Goal: Information Seeking & Learning: Learn about a topic

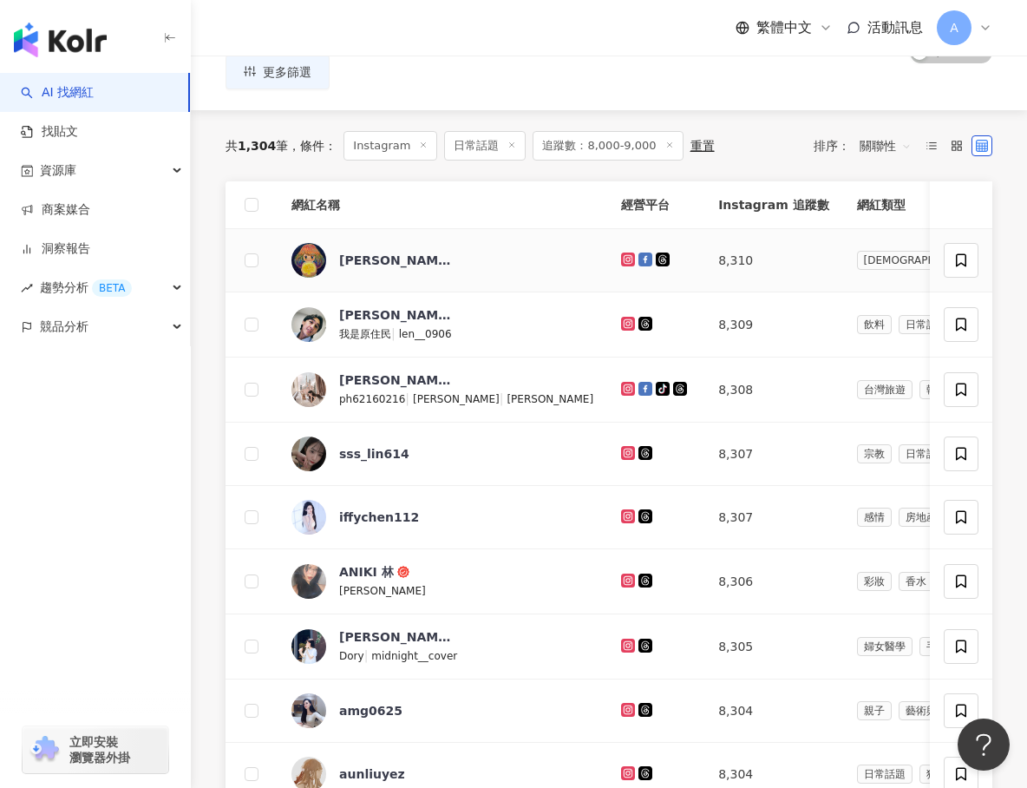
click at [626, 259] on icon at bounding box center [627, 259] width 3 height 3
click at [626, 322] on icon at bounding box center [627, 323] width 3 height 3
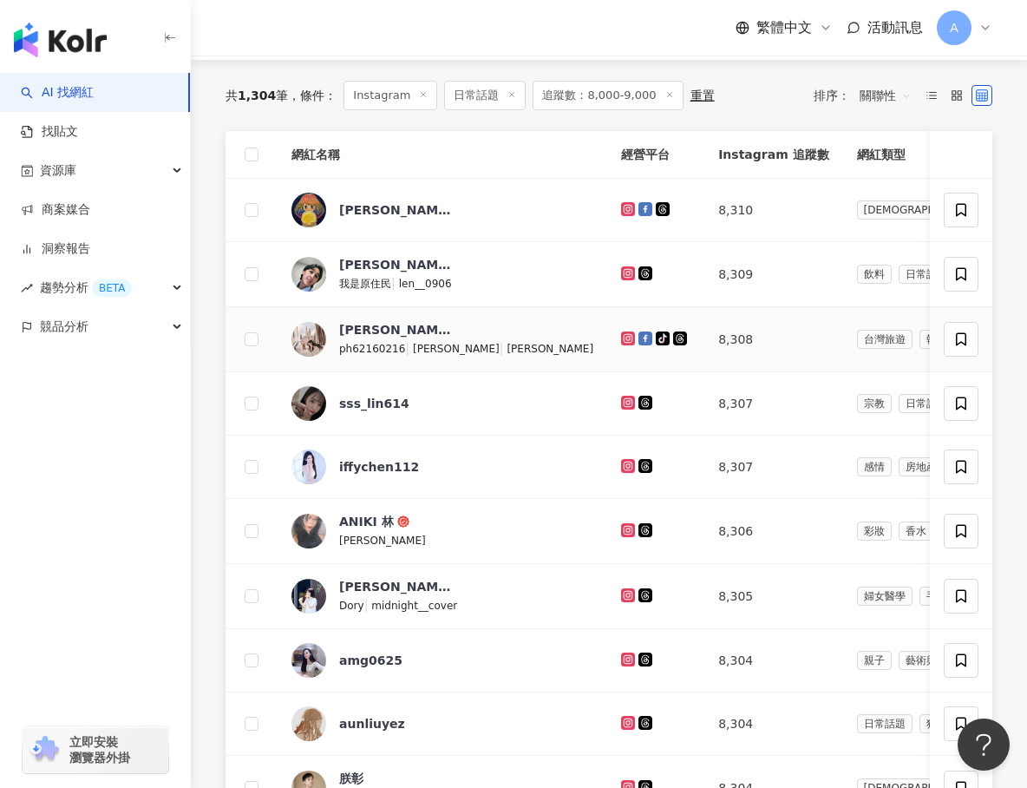
click at [621, 331] on icon at bounding box center [628, 338] width 14 height 14
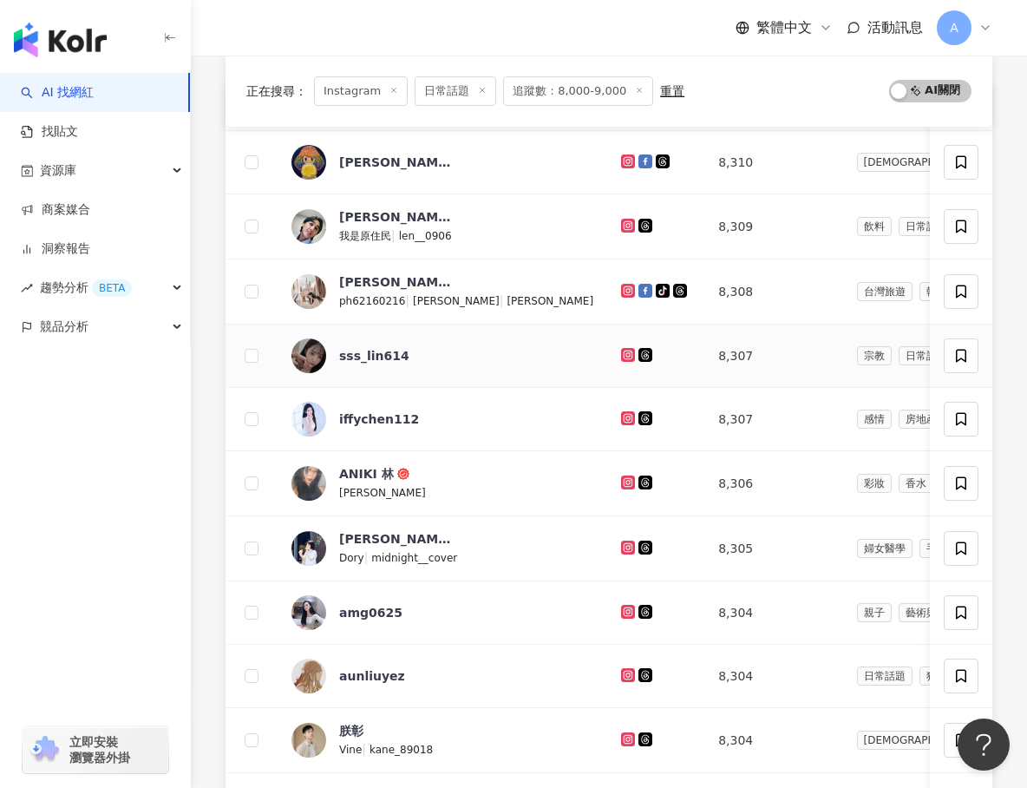
click at [623, 358] on icon at bounding box center [628, 355] width 11 height 10
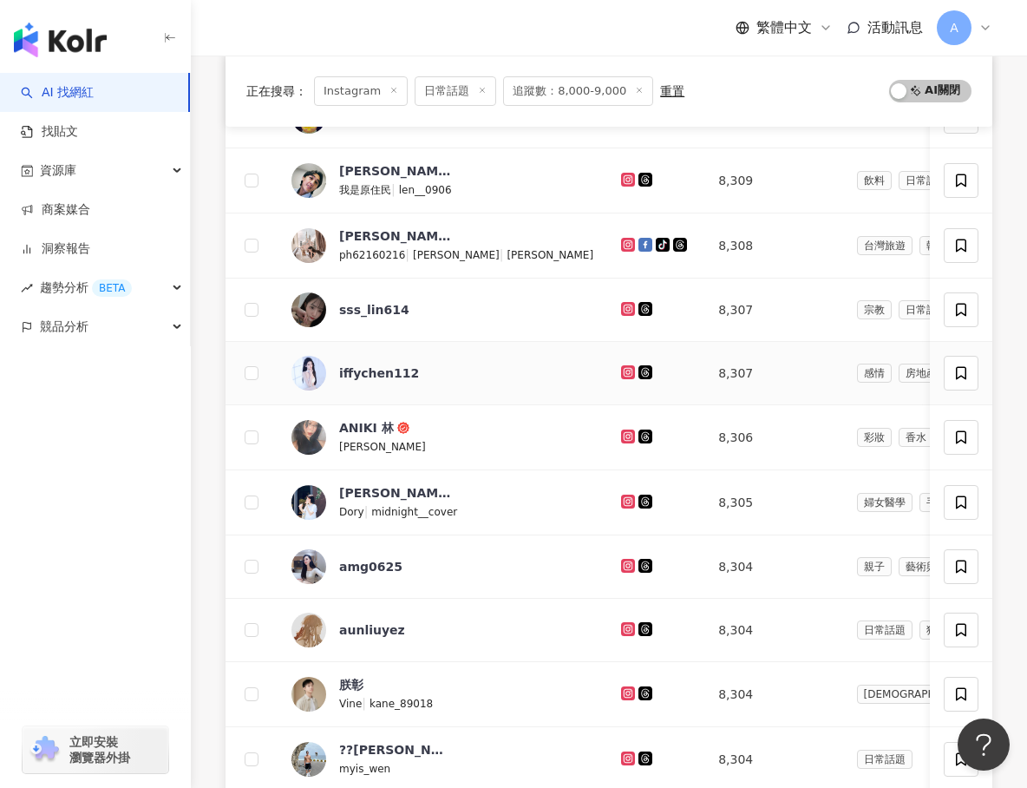
click at [625, 369] on icon at bounding box center [628, 371] width 7 height 7
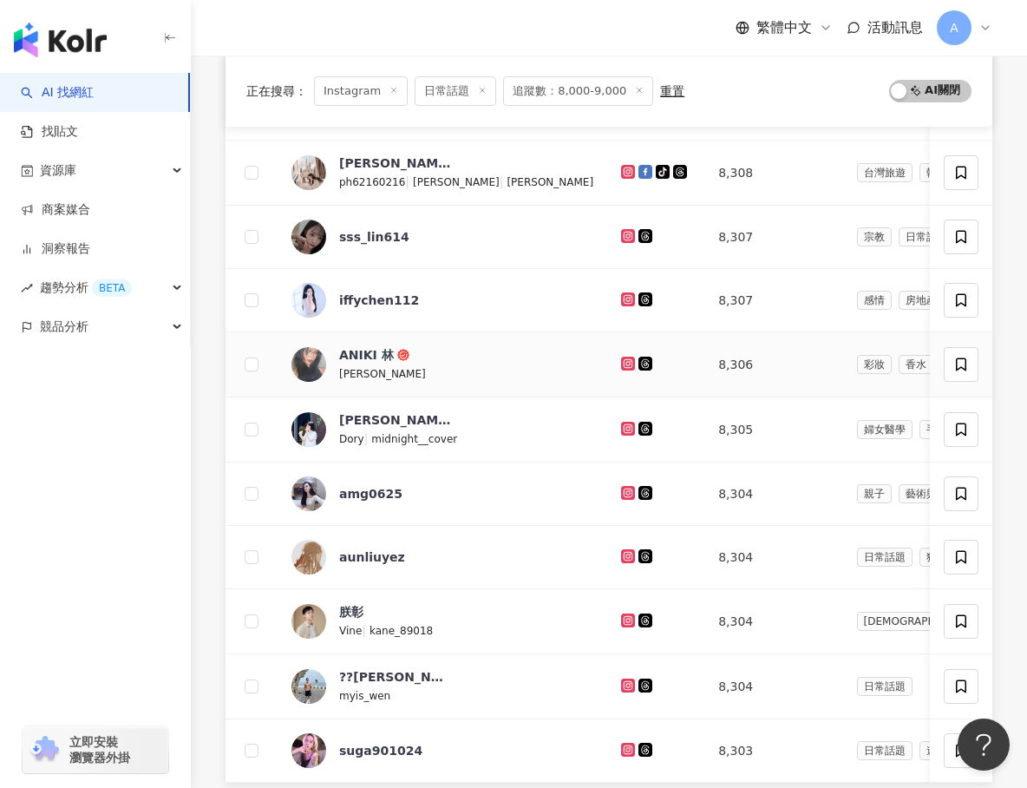
click at [625, 366] on icon at bounding box center [628, 362] width 7 height 7
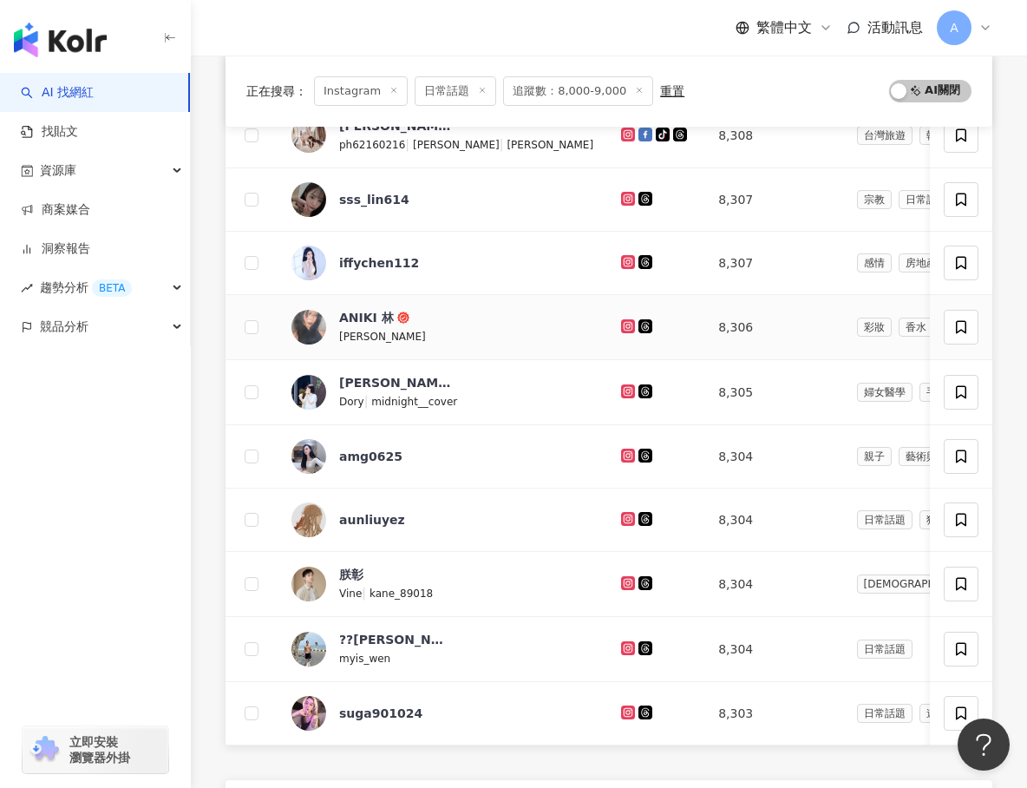
scroll to position [423, 0]
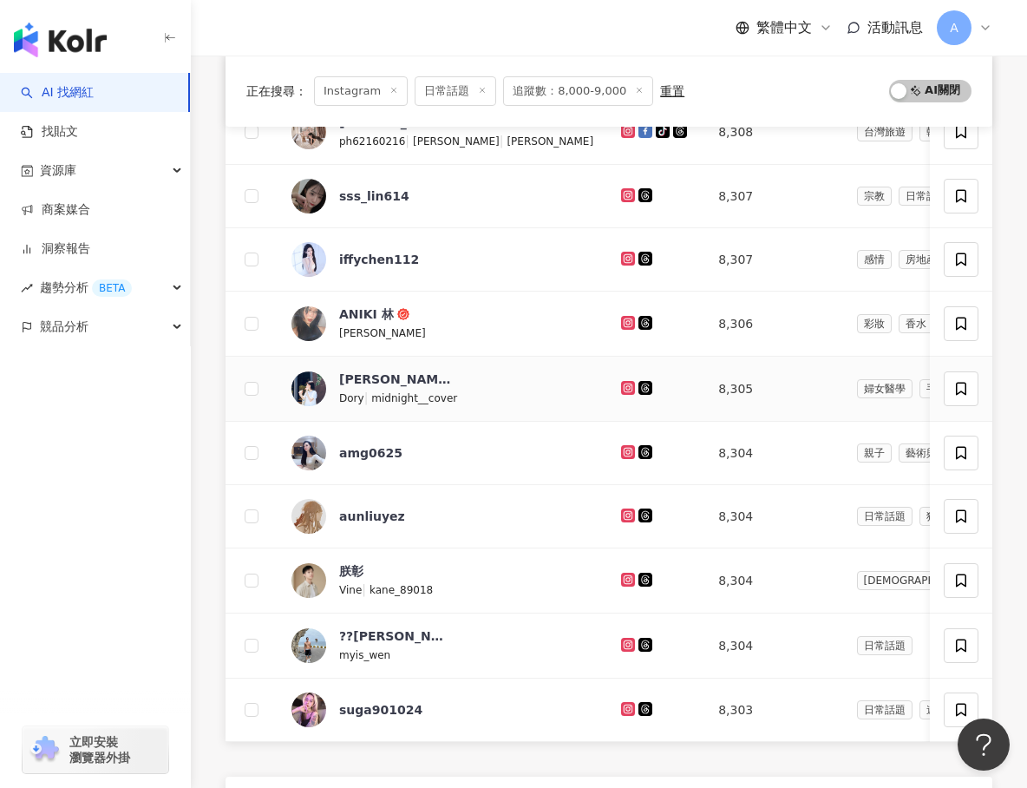
click at [621, 381] on icon at bounding box center [628, 388] width 14 height 14
click at [623, 447] on icon at bounding box center [628, 452] width 11 height 10
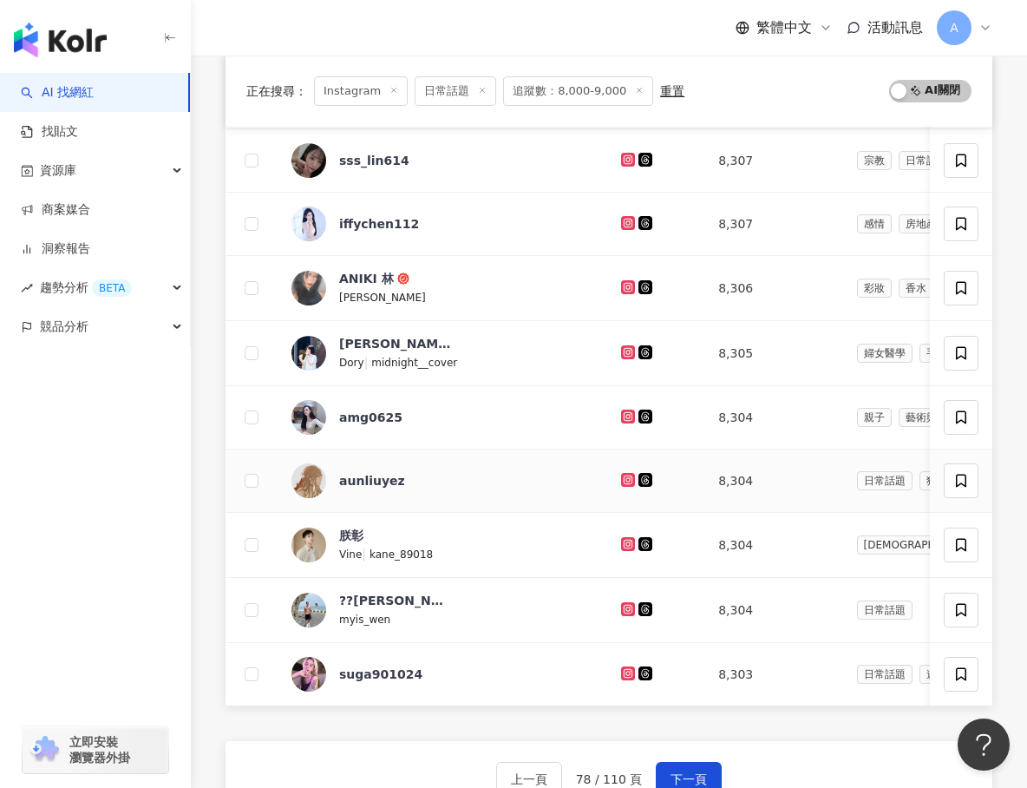
scroll to position [465, 0]
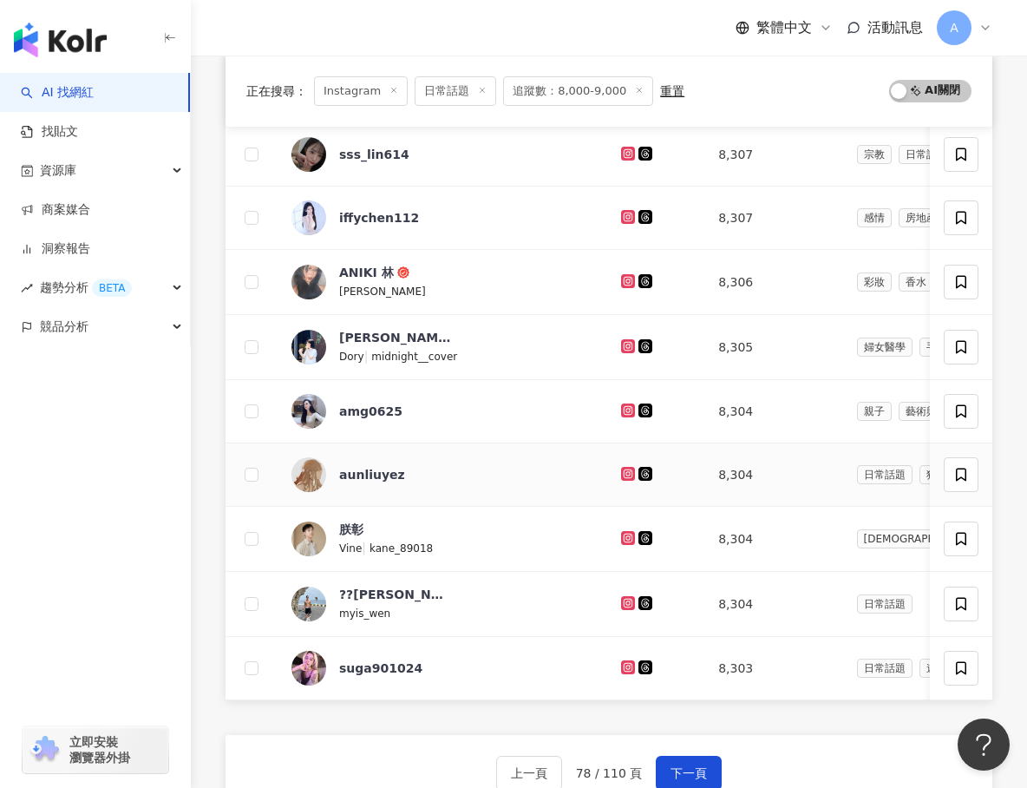
click at [621, 468] on icon at bounding box center [628, 474] width 14 height 14
click at [621, 533] on icon at bounding box center [628, 538] width 14 height 14
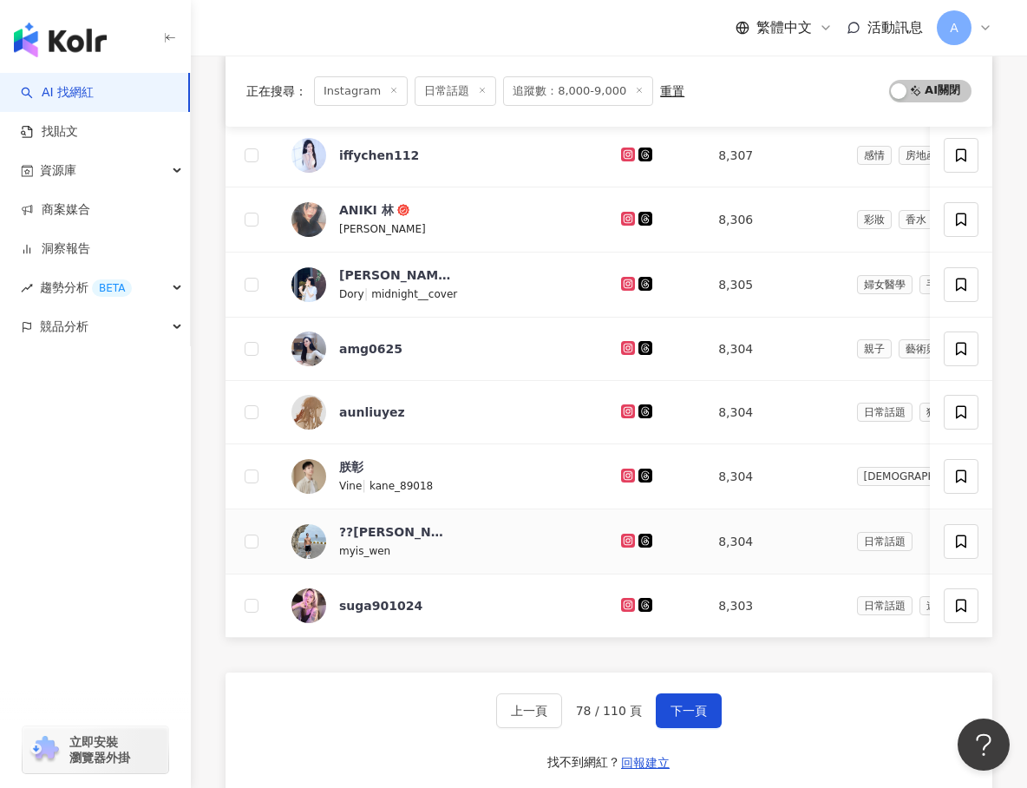
scroll to position [525, 0]
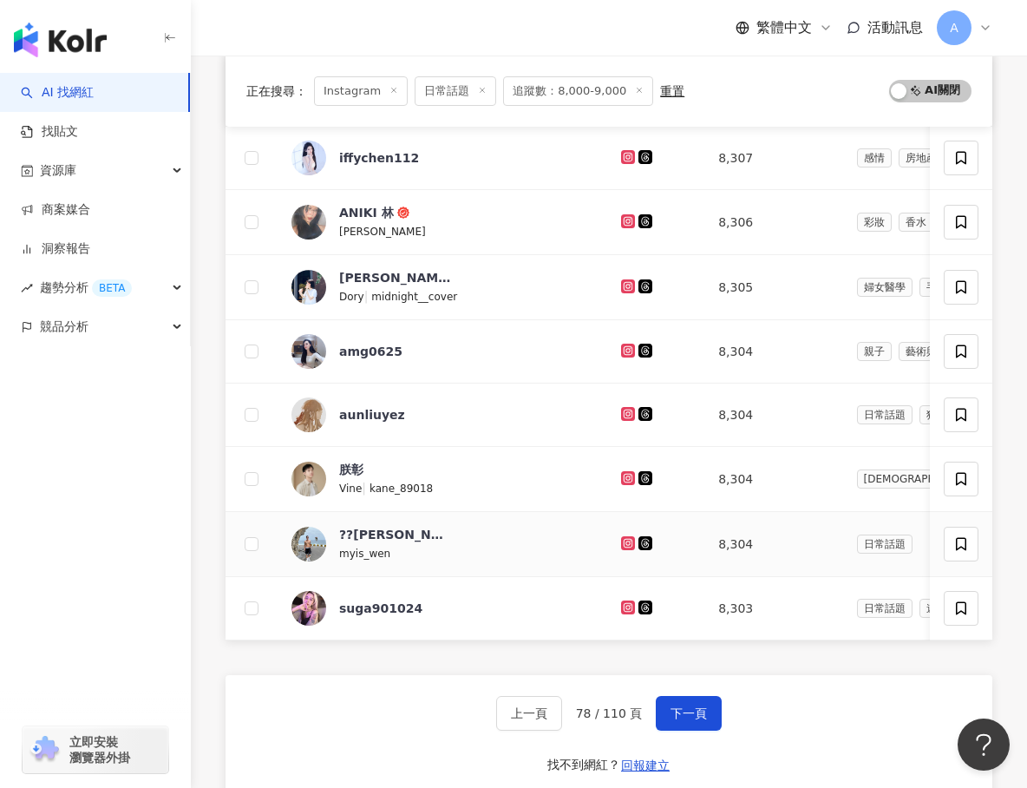
click at [625, 539] on icon at bounding box center [628, 542] width 7 height 7
click at [621, 601] on icon at bounding box center [628, 607] width 14 height 14
click at [689, 708] on span "下一頁" at bounding box center [689, 713] width 36 height 14
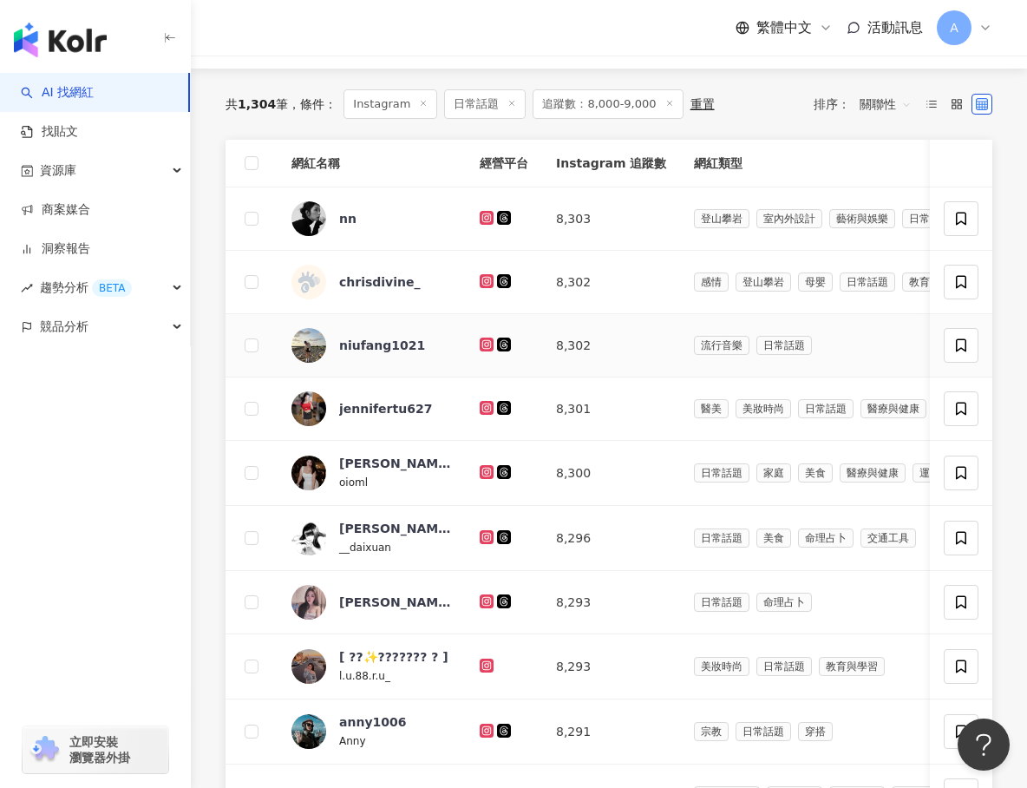
scroll to position [206, 0]
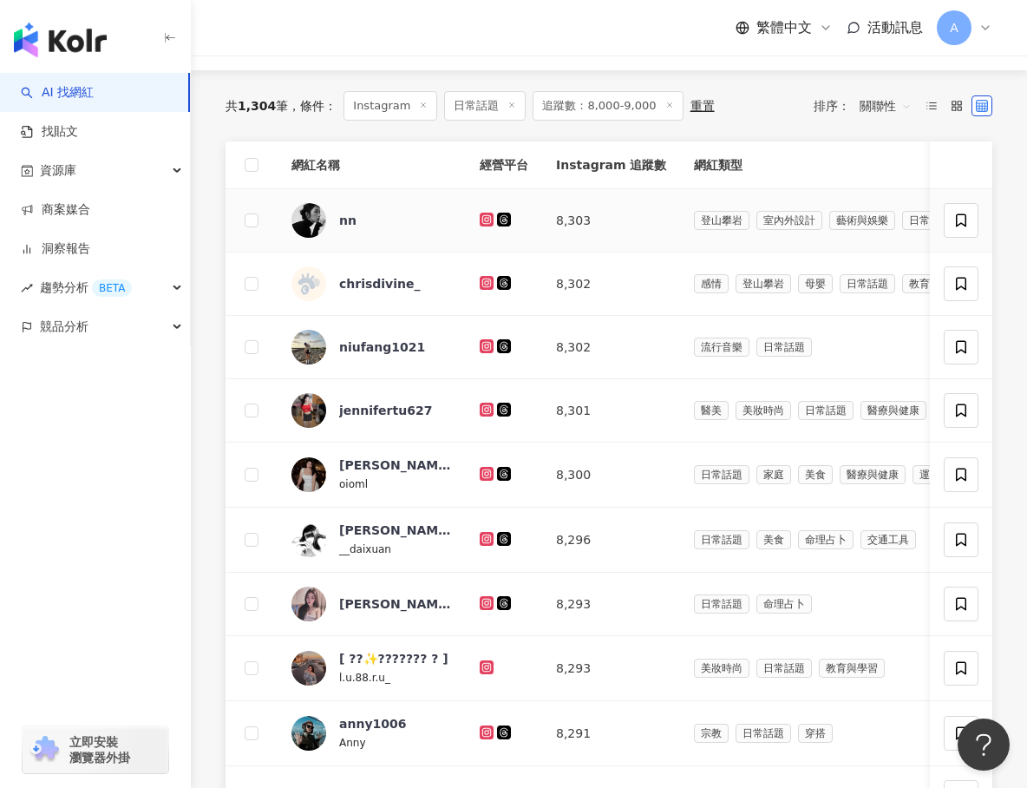
click at [483, 225] on icon at bounding box center [487, 220] width 14 height 14
click at [486, 285] on icon at bounding box center [487, 283] width 11 height 10
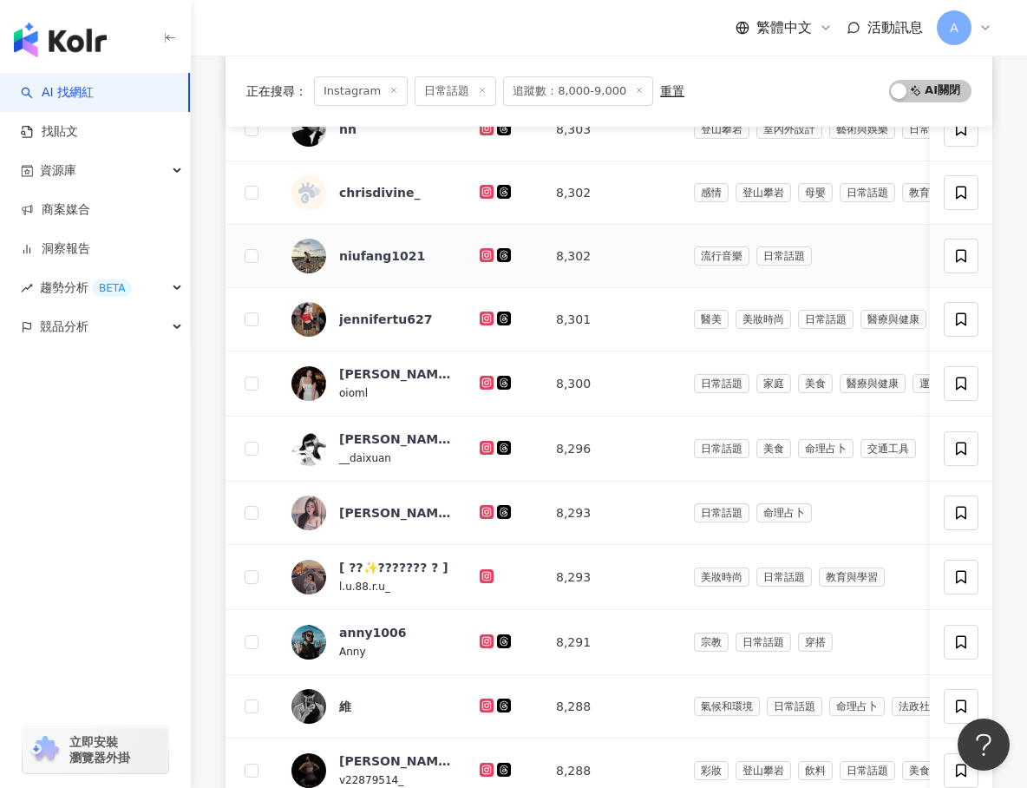
click at [483, 257] on icon at bounding box center [486, 254] width 7 height 7
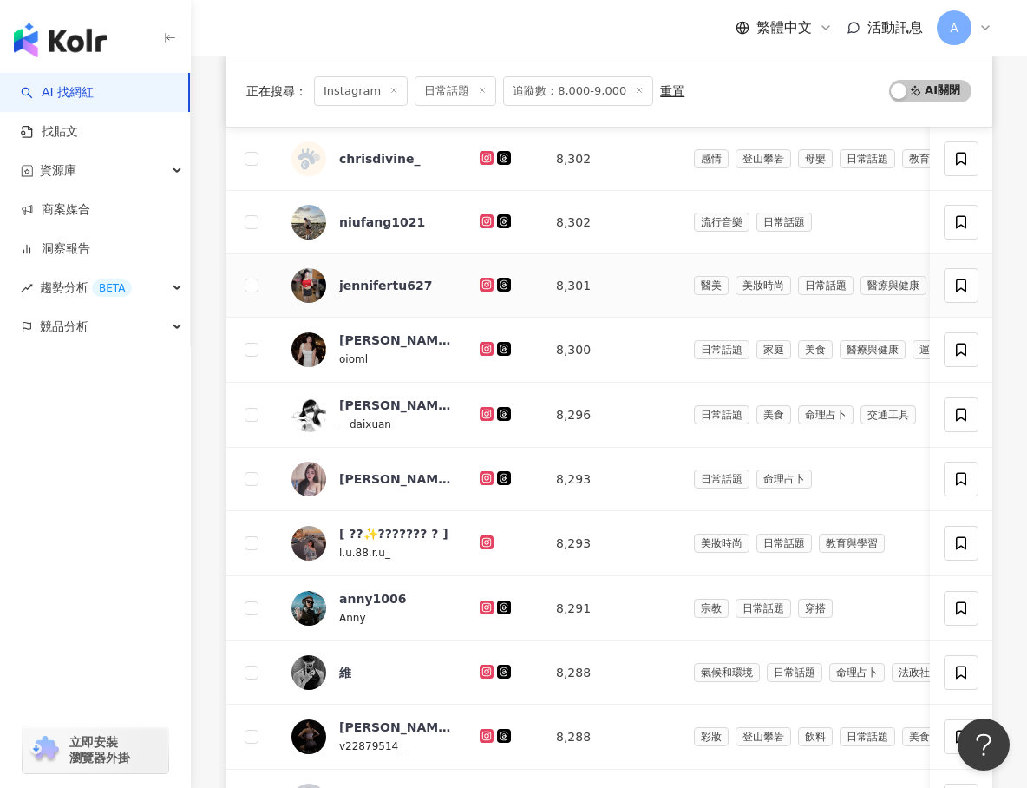
click at [488, 279] on icon at bounding box center [487, 285] width 14 height 14
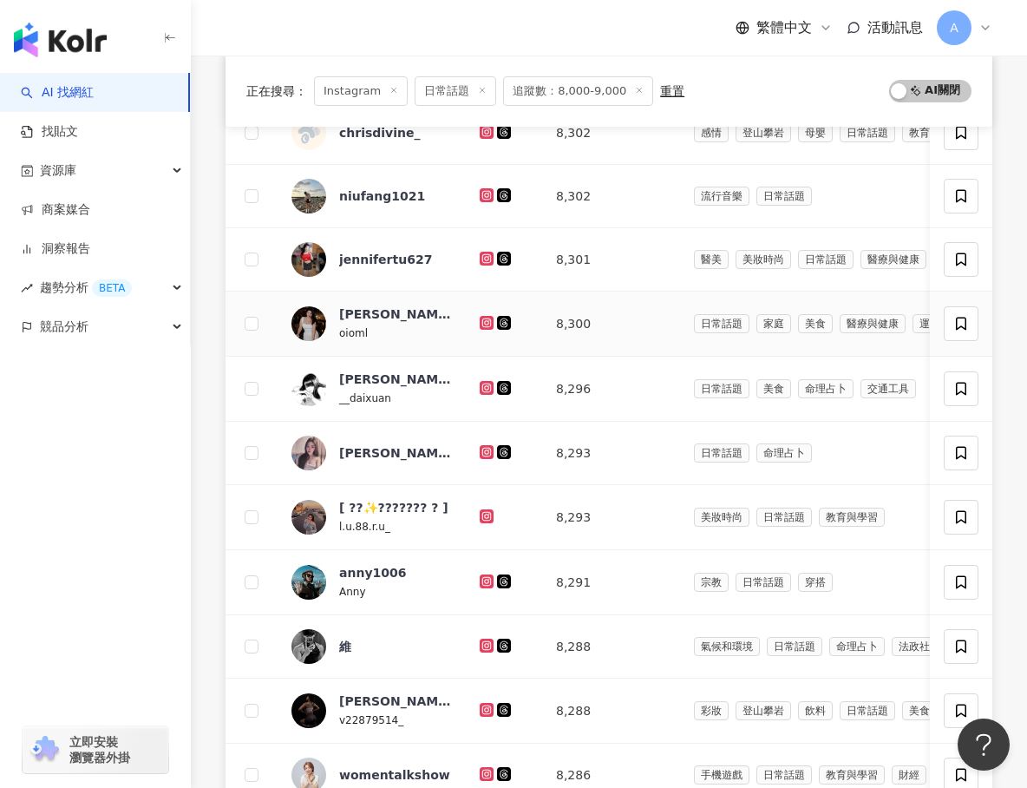
click at [488, 320] on icon at bounding box center [486, 321] width 7 height 7
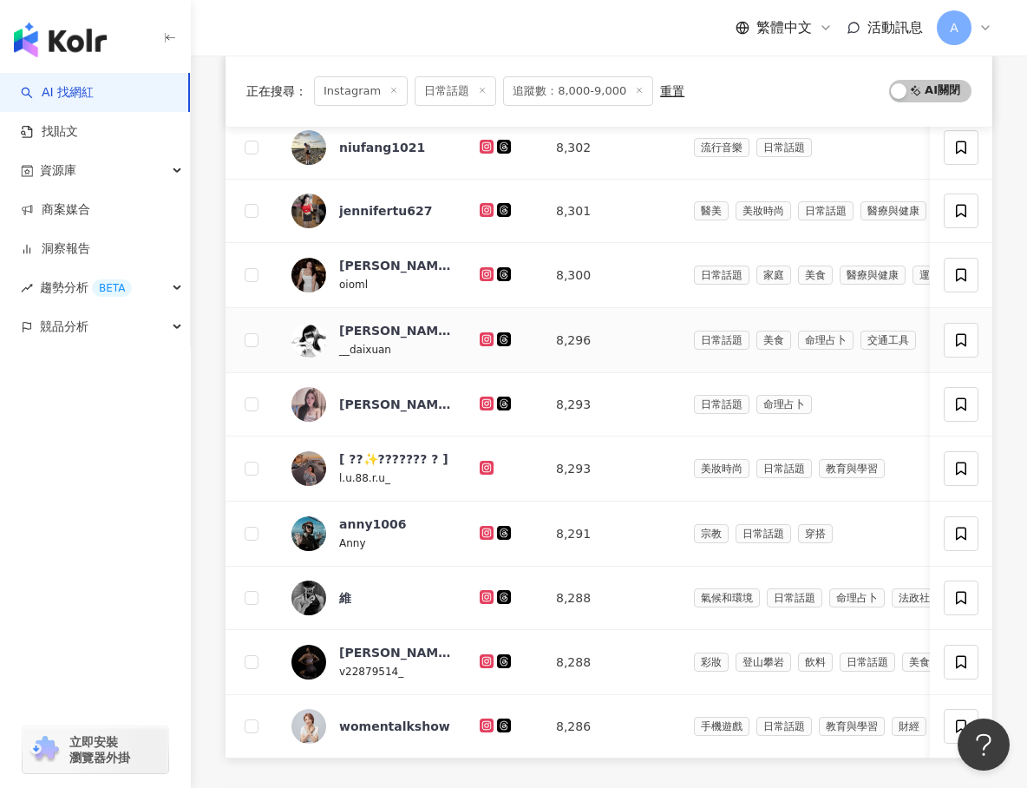
click at [488, 333] on icon at bounding box center [487, 339] width 14 height 14
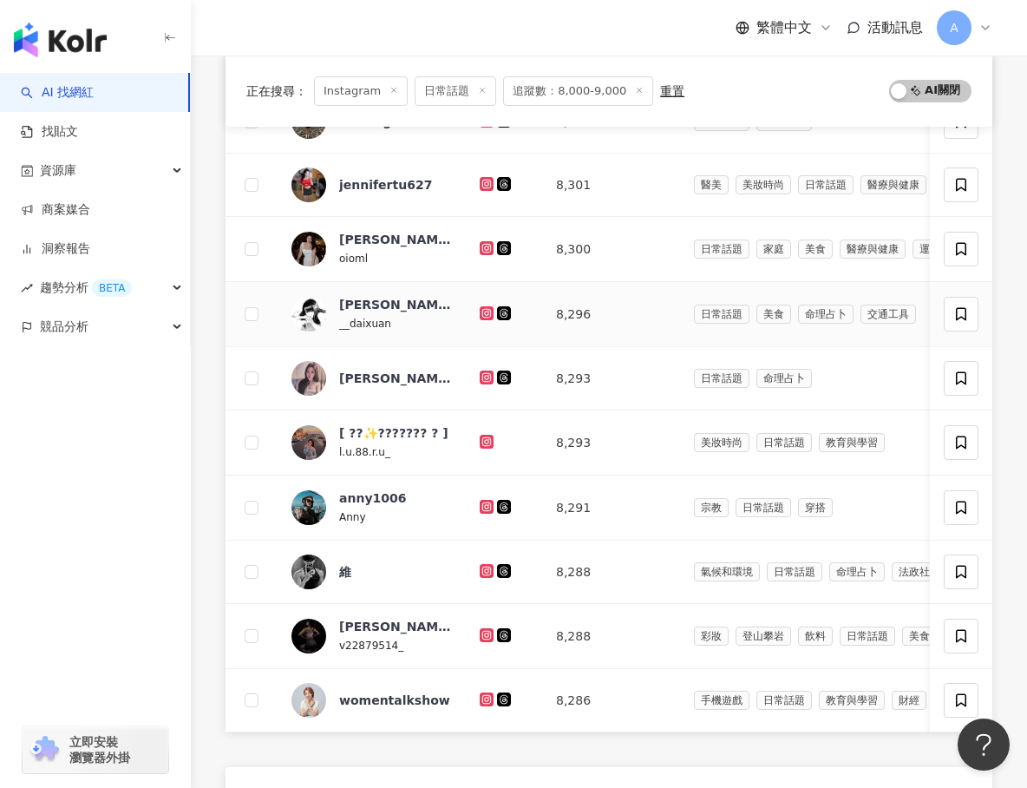
scroll to position [432, 0]
click at [486, 374] on icon at bounding box center [487, 376] width 11 height 10
click at [487, 438] on icon at bounding box center [487, 441] width 11 height 10
click at [483, 506] on icon at bounding box center [486, 504] width 7 height 7
click at [483, 567] on icon at bounding box center [486, 569] width 7 height 7
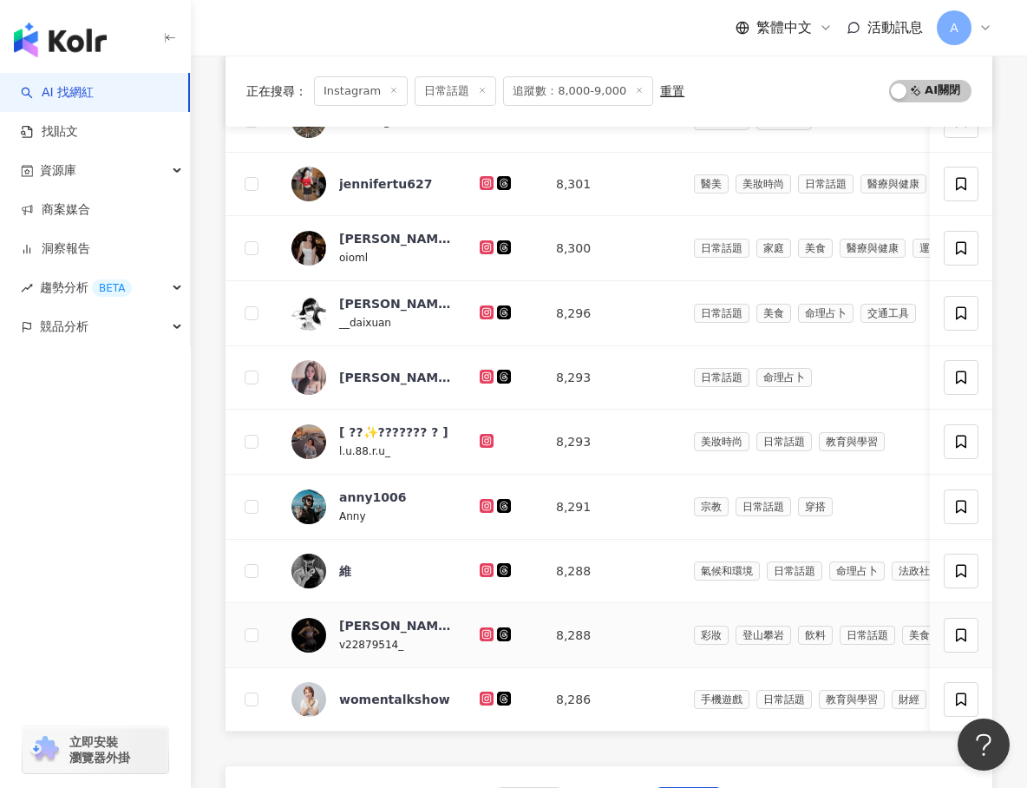
click at [482, 633] on icon at bounding box center [487, 634] width 11 height 10
click at [484, 698] on icon at bounding box center [487, 698] width 11 height 10
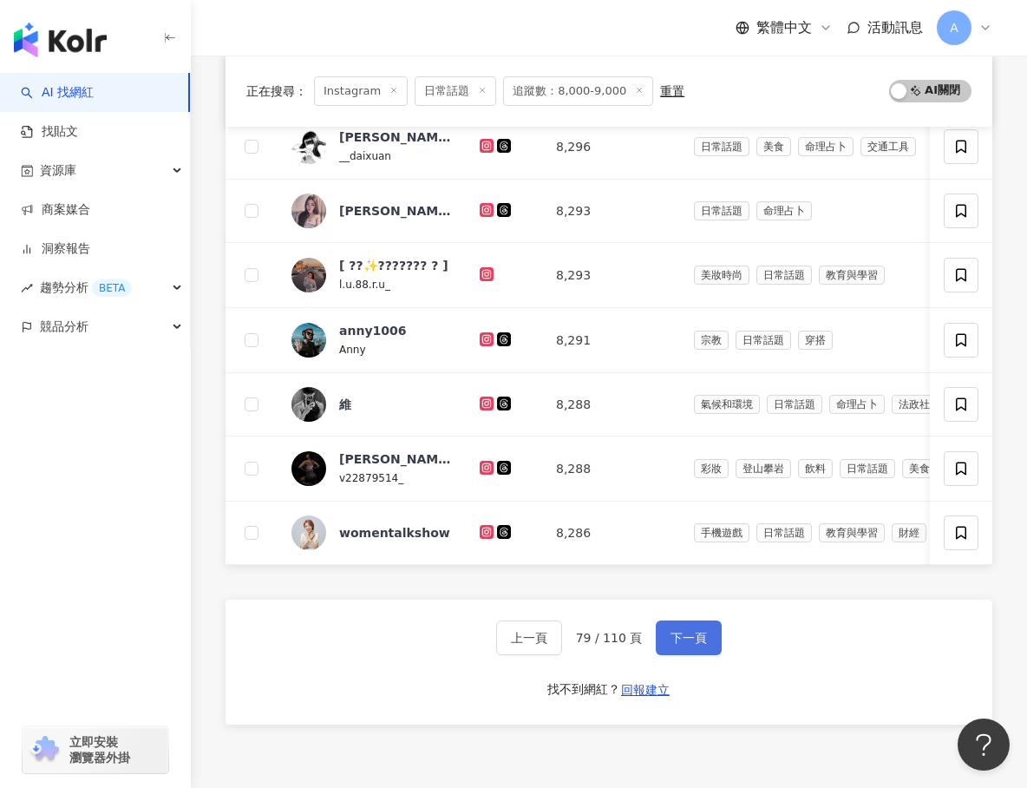
click at [676, 639] on span "下一頁" at bounding box center [689, 638] width 36 height 14
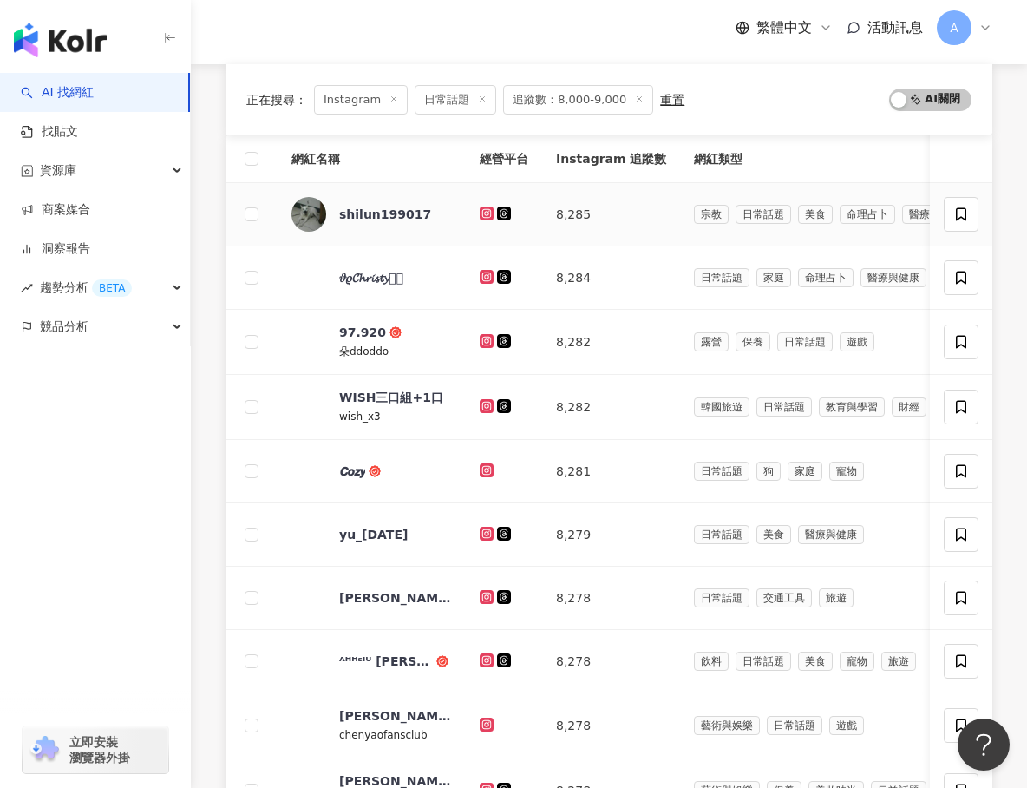
scroll to position [241, 0]
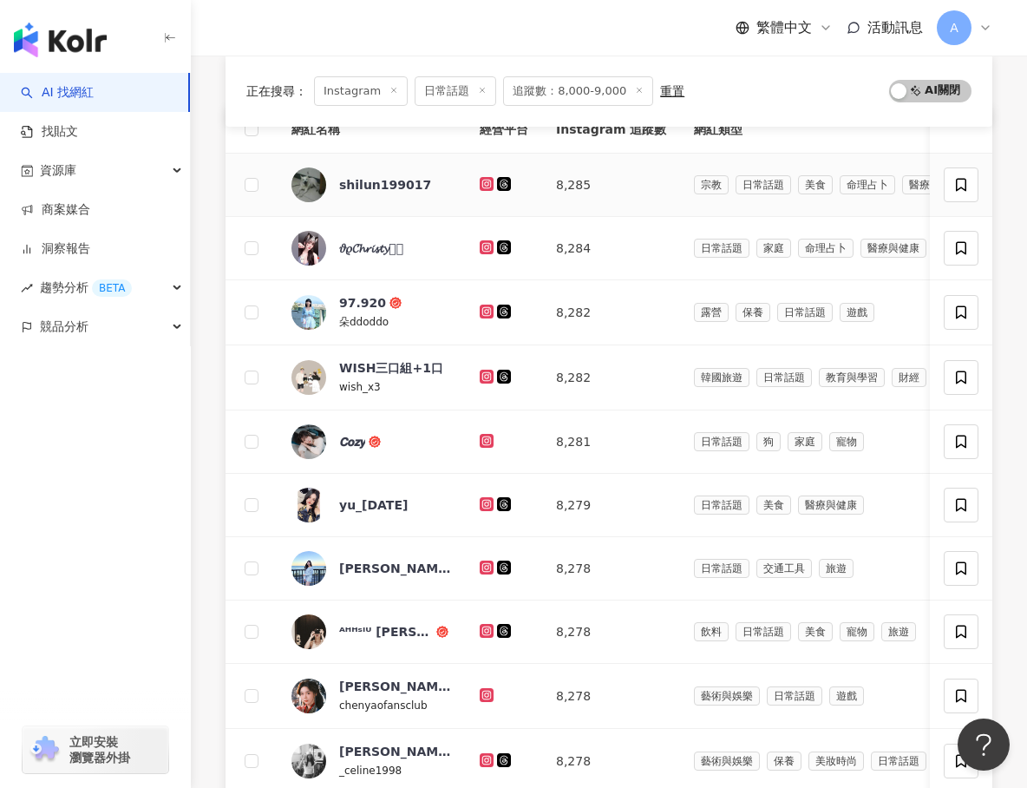
click at [491, 182] on icon at bounding box center [487, 184] width 14 height 14
click at [493, 243] on icon at bounding box center [487, 247] width 14 height 14
click at [487, 314] on icon at bounding box center [486, 310] width 7 height 7
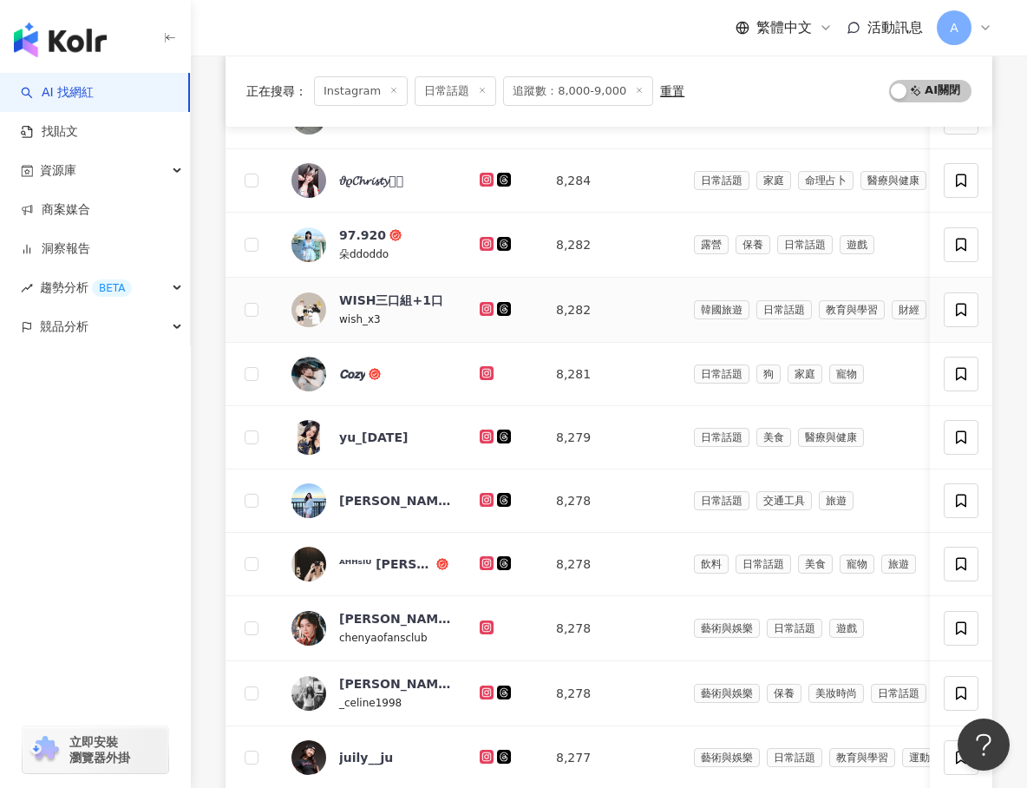
click at [487, 314] on icon at bounding box center [487, 309] width 14 height 14
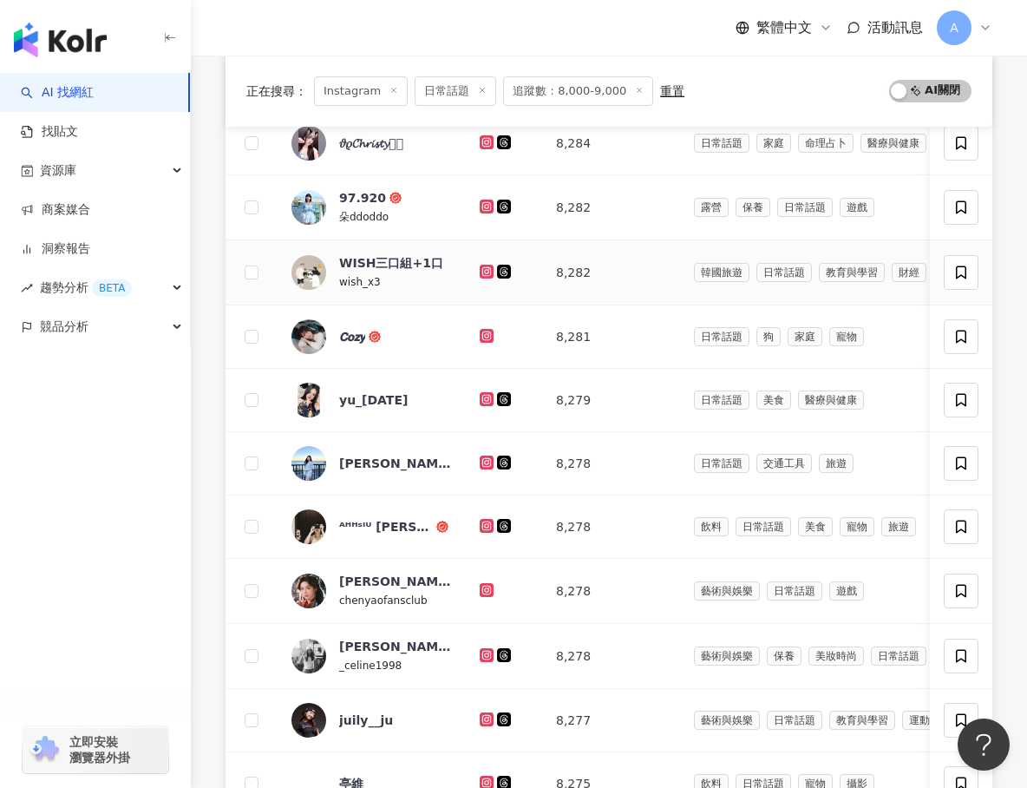
scroll to position [351, 0]
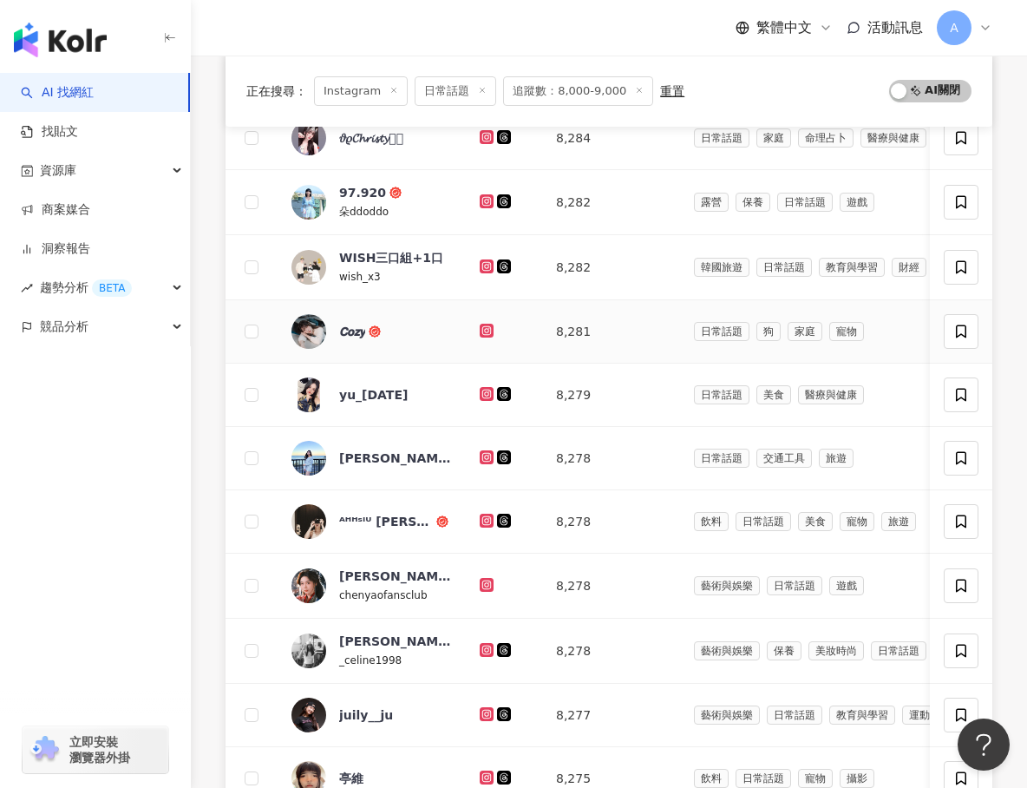
click at [488, 314] on td at bounding box center [504, 331] width 76 height 63
click at [488, 316] on td at bounding box center [504, 331] width 76 height 63
click at [488, 318] on td at bounding box center [504, 331] width 76 height 63
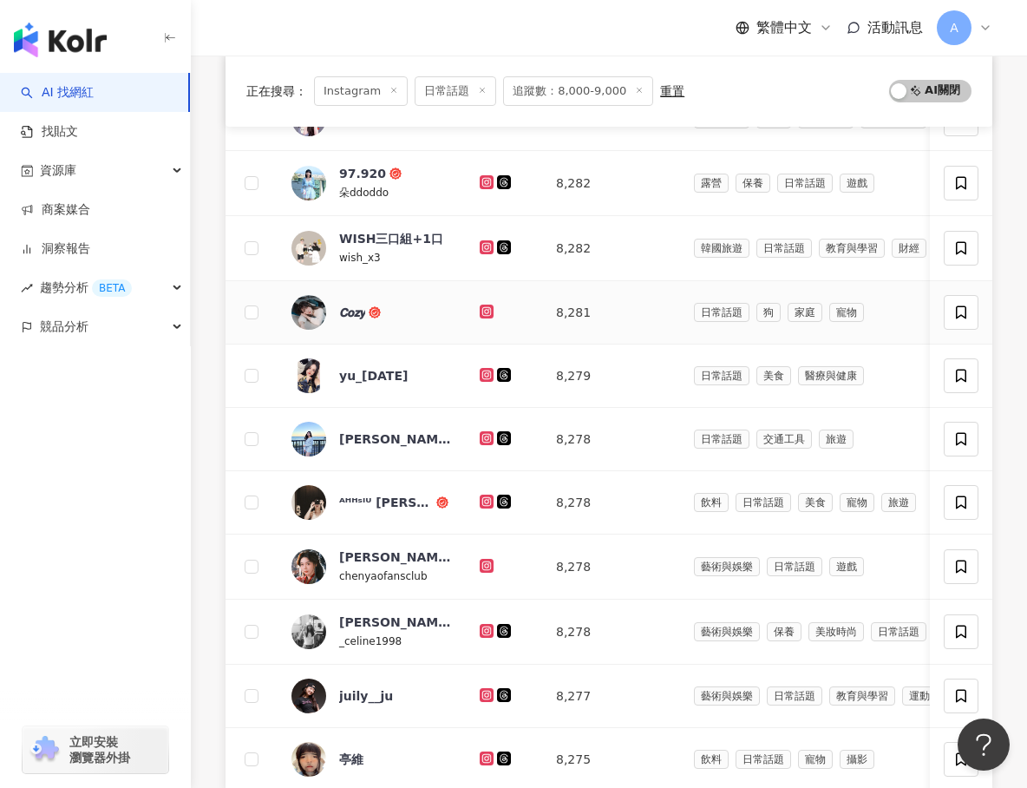
click at [488, 318] on div at bounding box center [504, 312] width 49 height 19
click at [488, 318] on link at bounding box center [488, 312] width 17 height 14
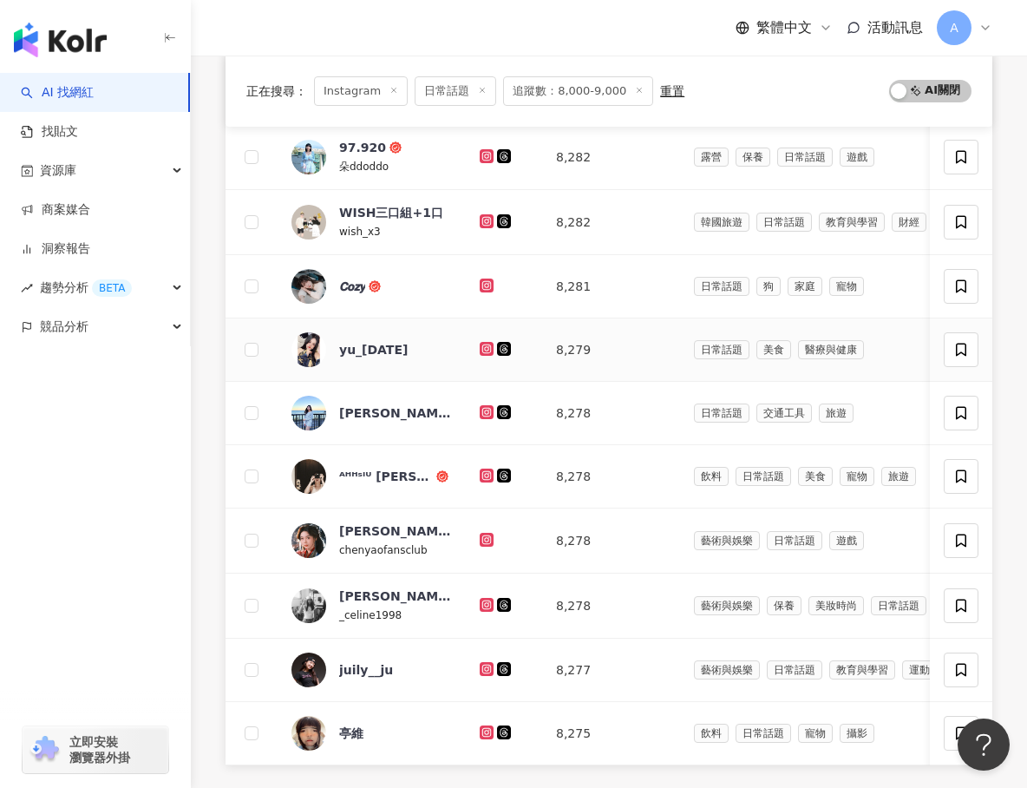
click at [488, 344] on icon at bounding box center [487, 349] width 14 height 14
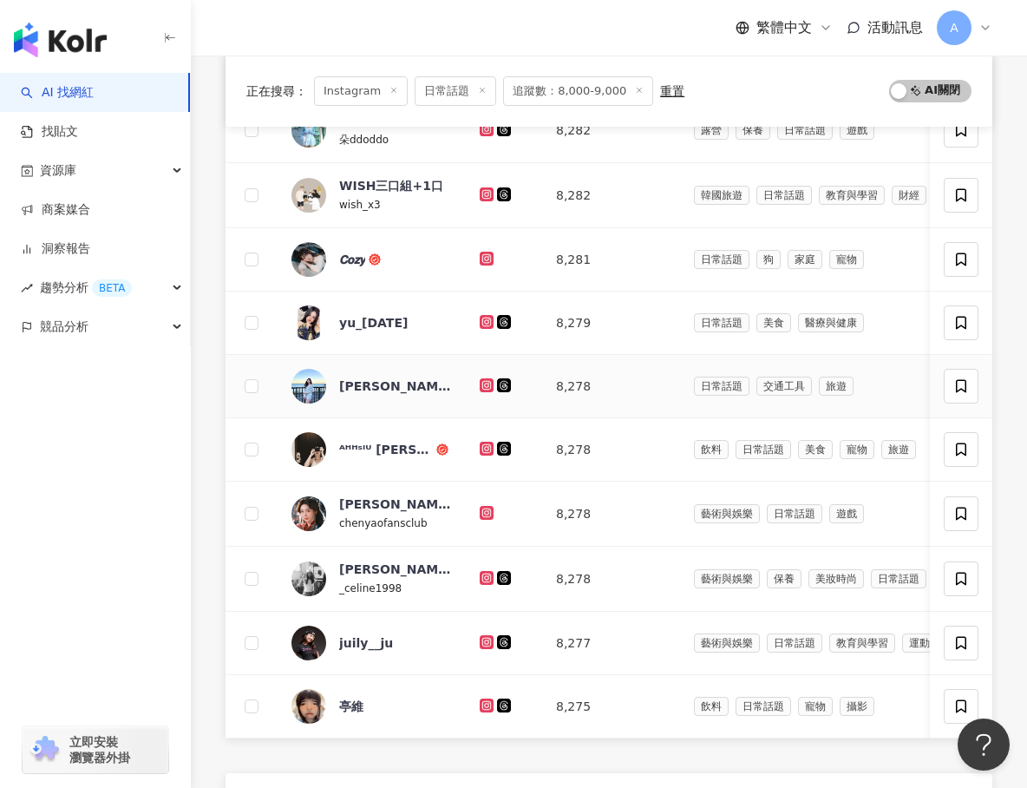
click at [489, 389] on icon at bounding box center [487, 385] width 14 height 14
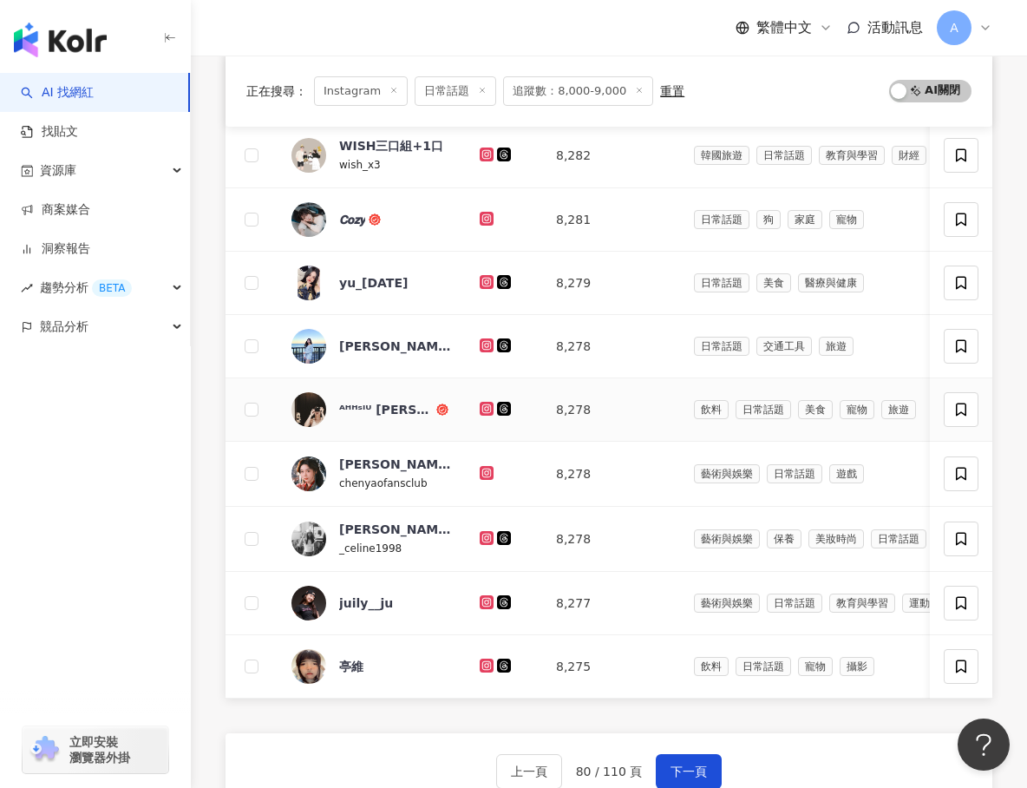
click at [488, 402] on icon at bounding box center [487, 409] width 14 height 14
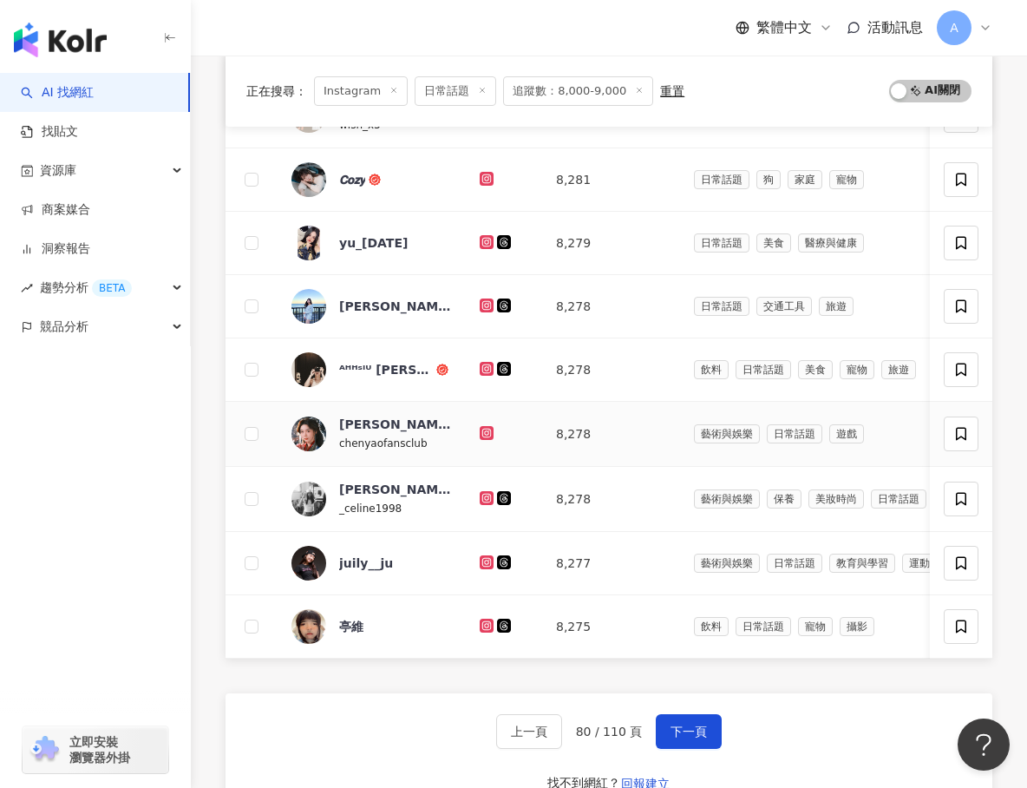
scroll to position [548, 0]
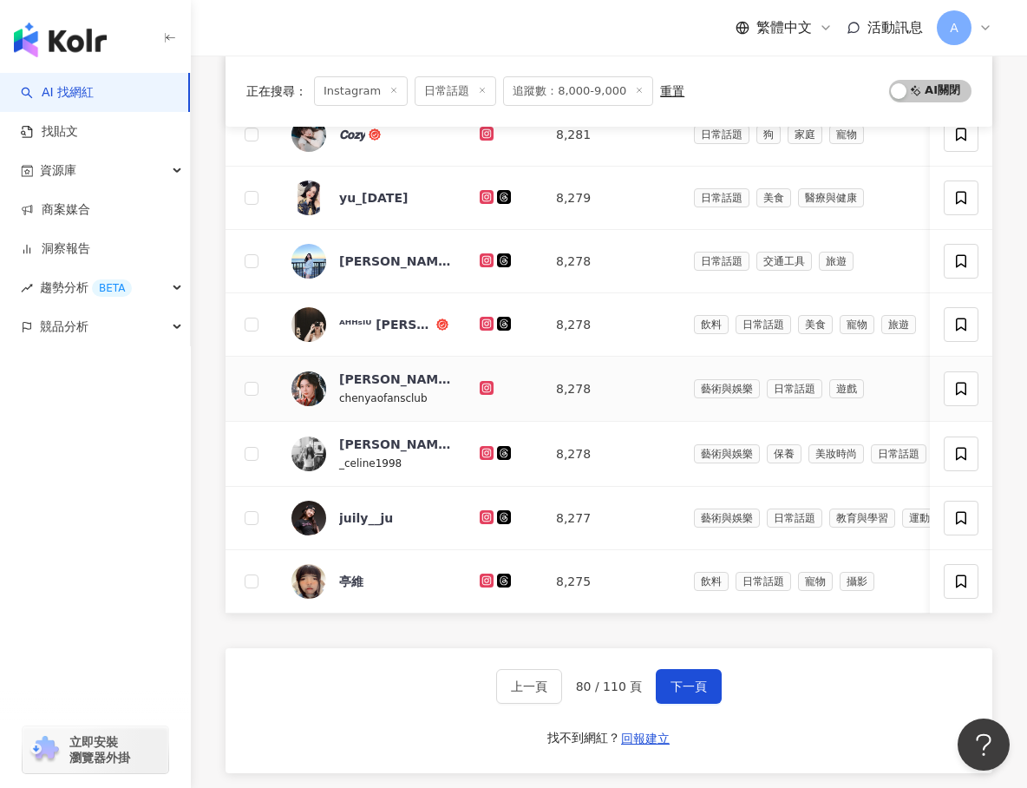
click at [486, 384] on icon at bounding box center [486, 386] width 7 height 7
click at [486, 446] on icon at bounding box center [487, 453] width 14 height 14
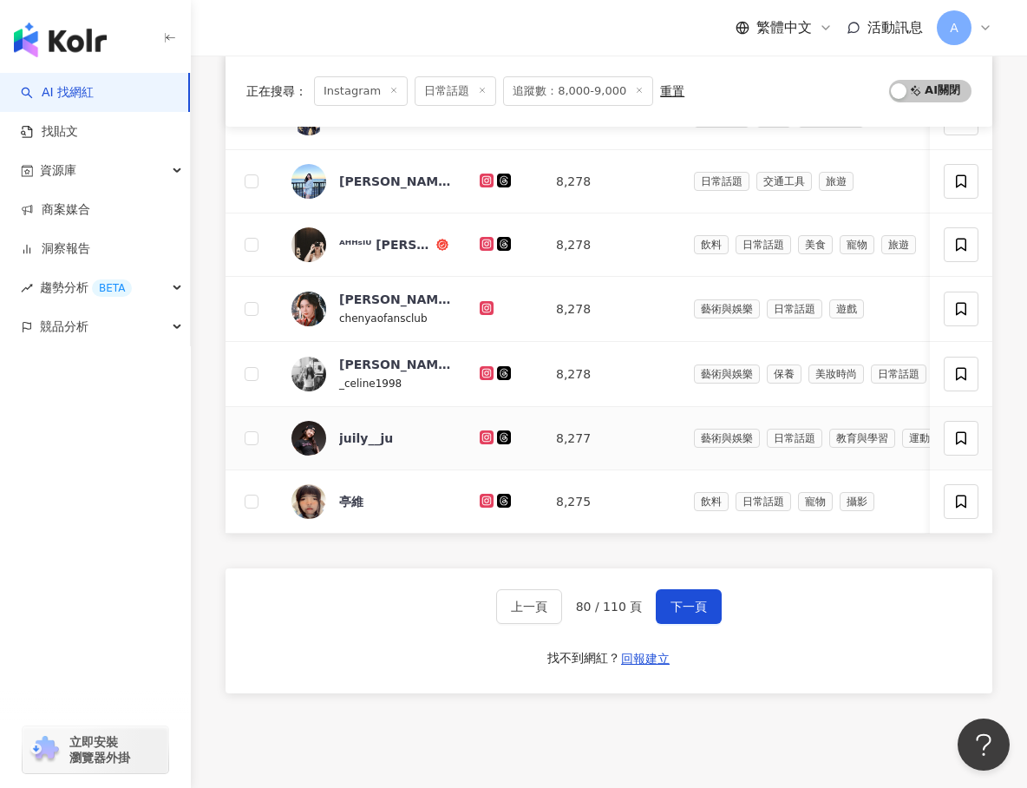
click at [484, 439] on icon at bounding box center [486, 436] width 7 height 7
click at [481, 502] on icon at bounding box center [487, 501] width 14 height 14
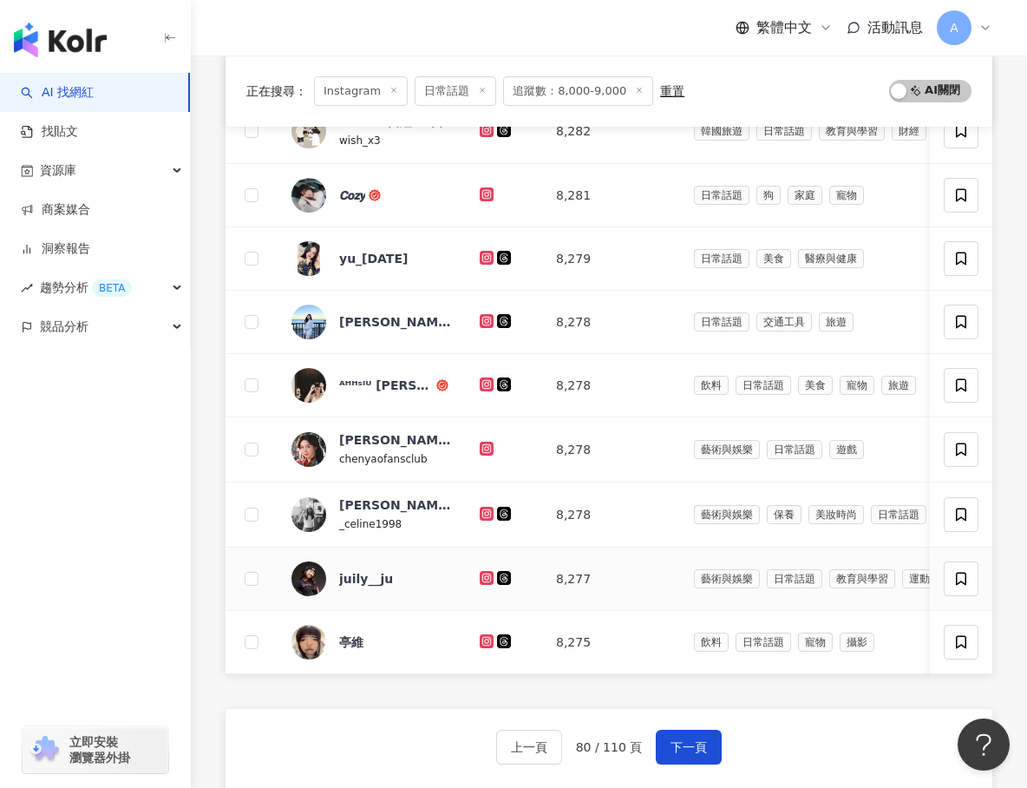
scroll to position [499, 0]
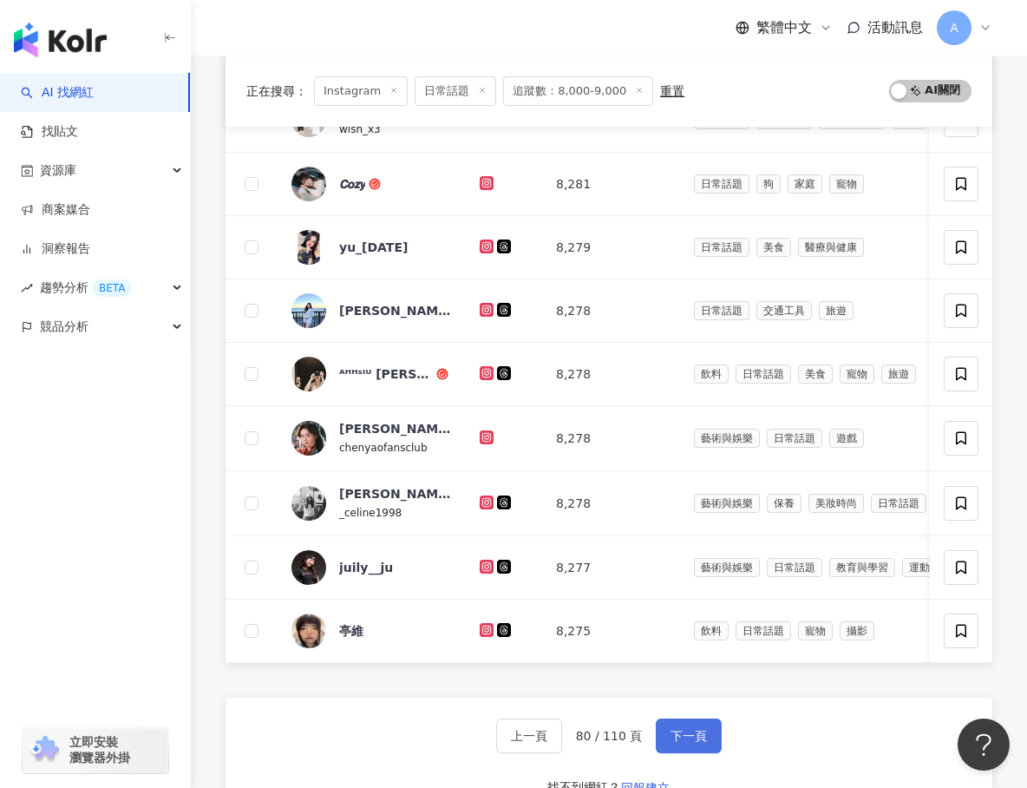
click at [696, 720] on button "下一頁" at bounding box center [689, 735] width 66 height 35
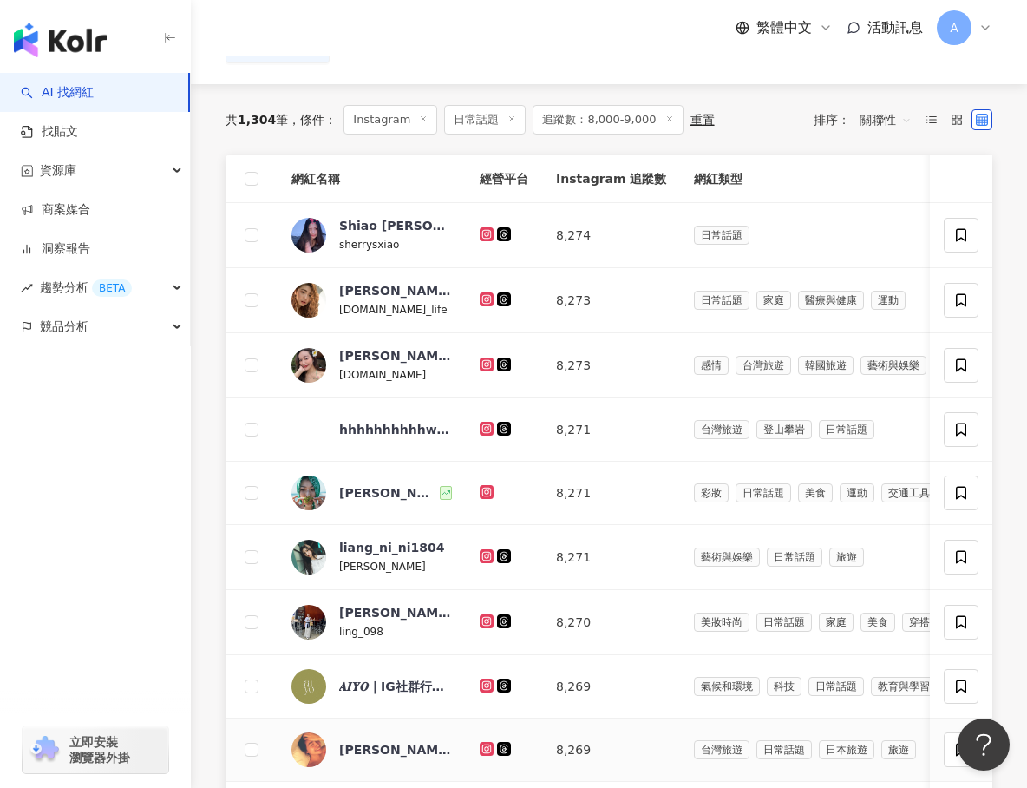
scroll to position [110, 0]
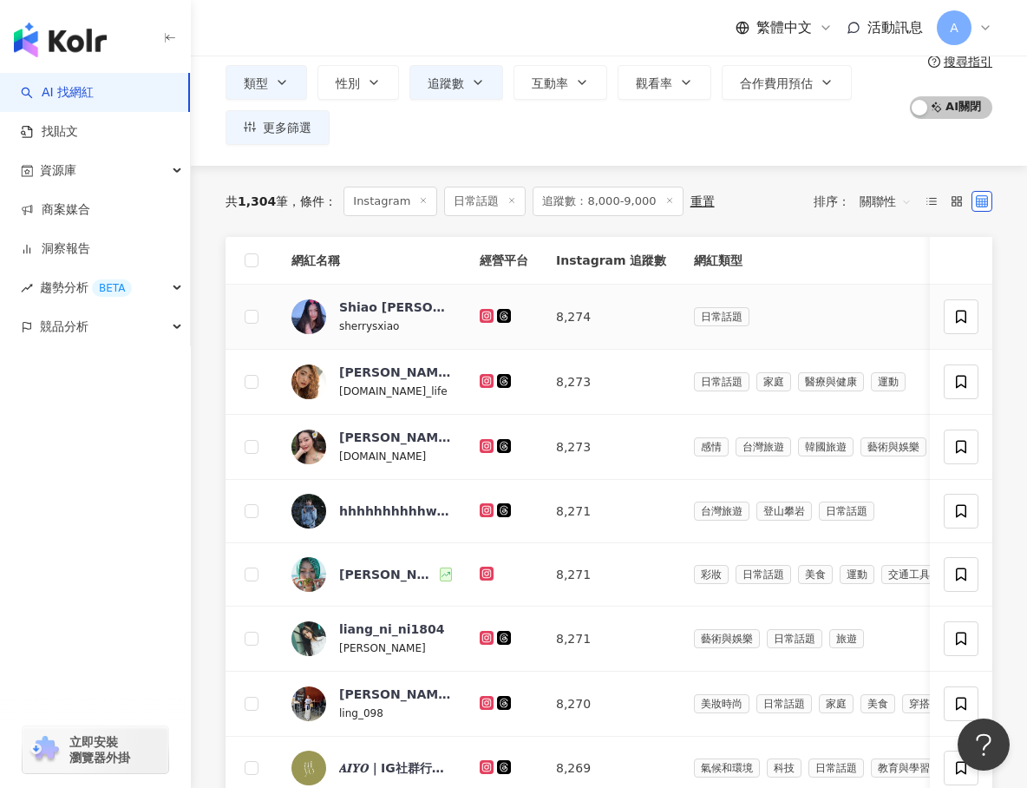
click at [482, 318] on icon at bounding box center [487, 316] width 14 height 14
click at [484, 380] on icon at bounding box center [487, 381] width 11 height 10
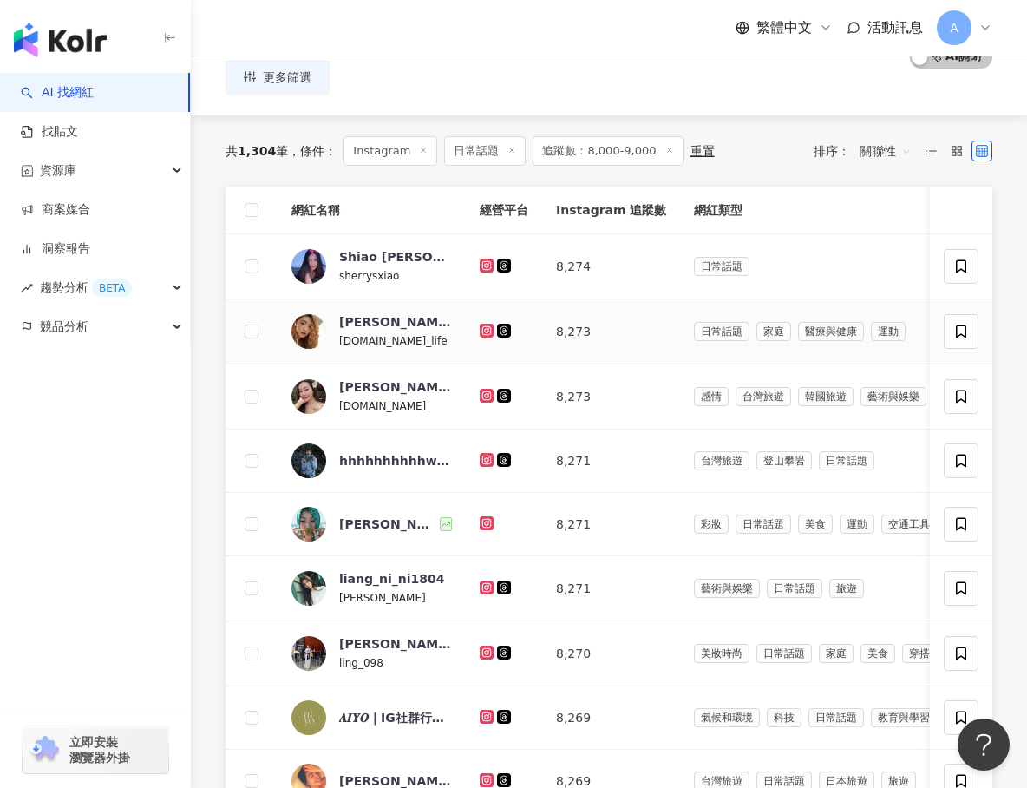
scroll to position [159, 0]
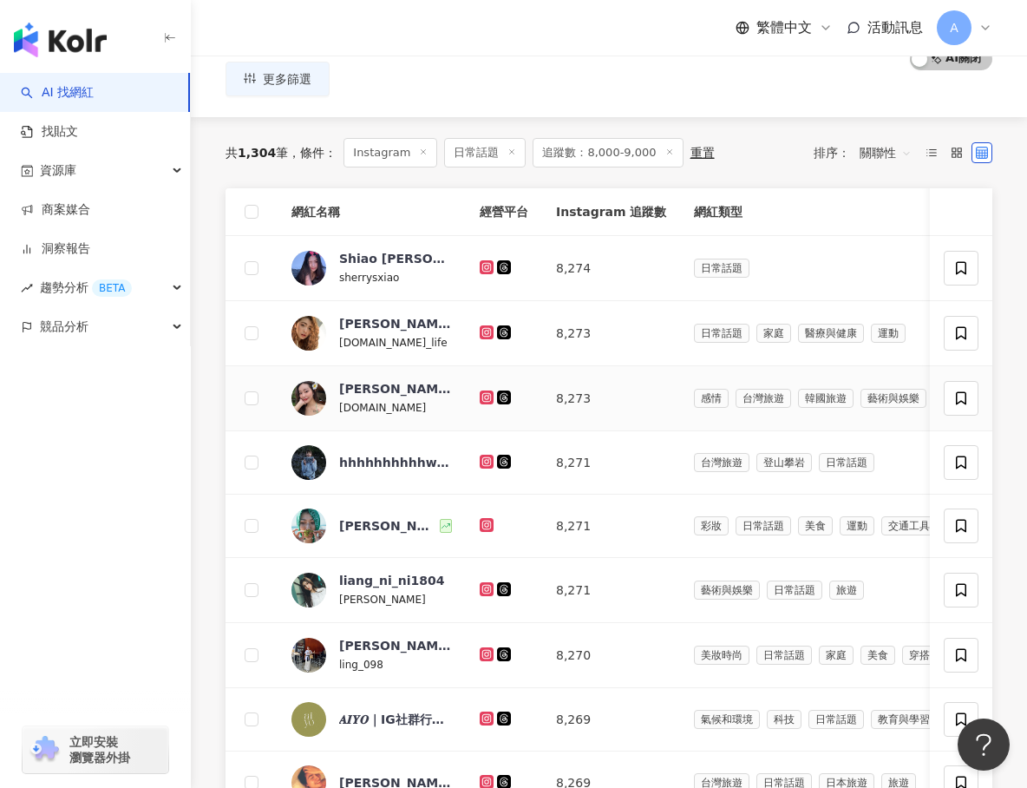
click at [488, 393] on icon at bounding box center [486, 396] width 7 height 7
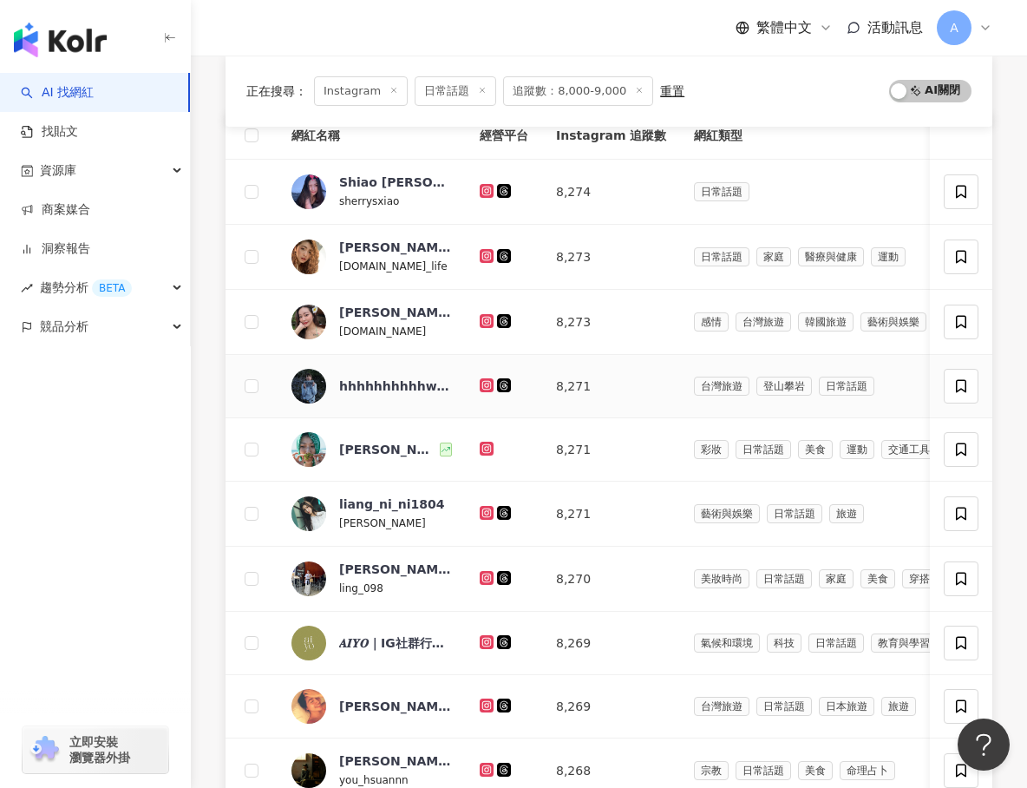
scroll to position [233, 0]
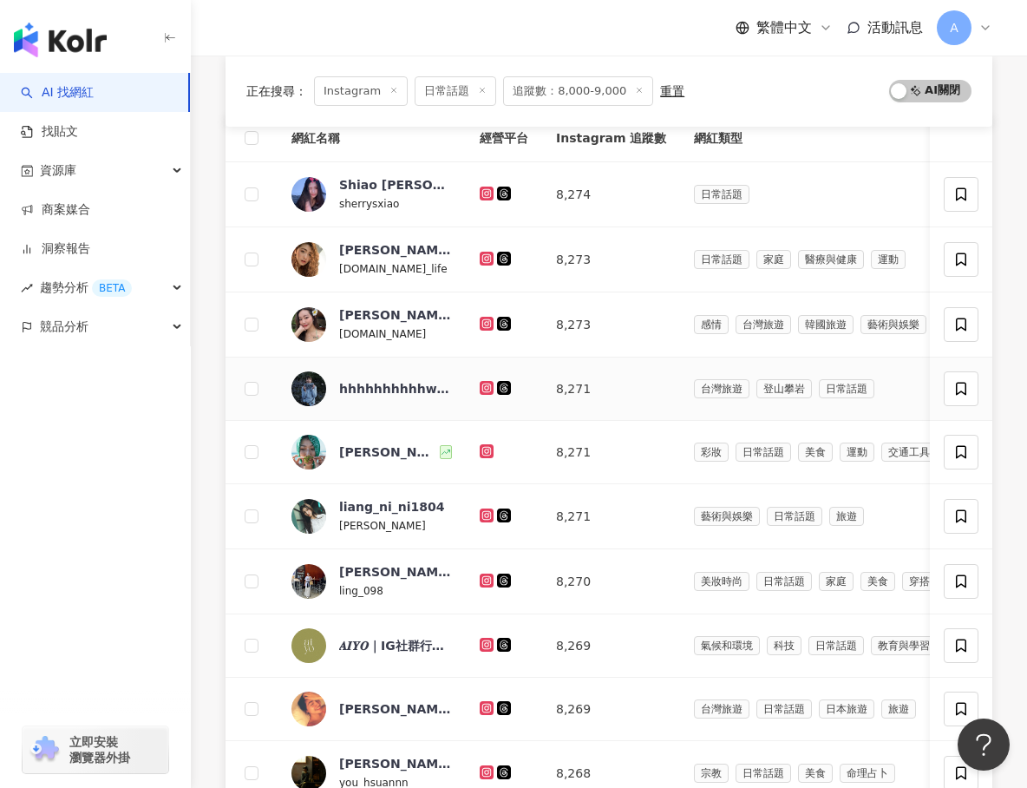
click at [485, 387] on icon at bounding box center [486, 387] width 3 height 3
click at [488, 442] on div at bounding box center [504, 451] width 49 height 19
click at [488, 448] on icon at bounding box center [487, 451] width 11 height 10
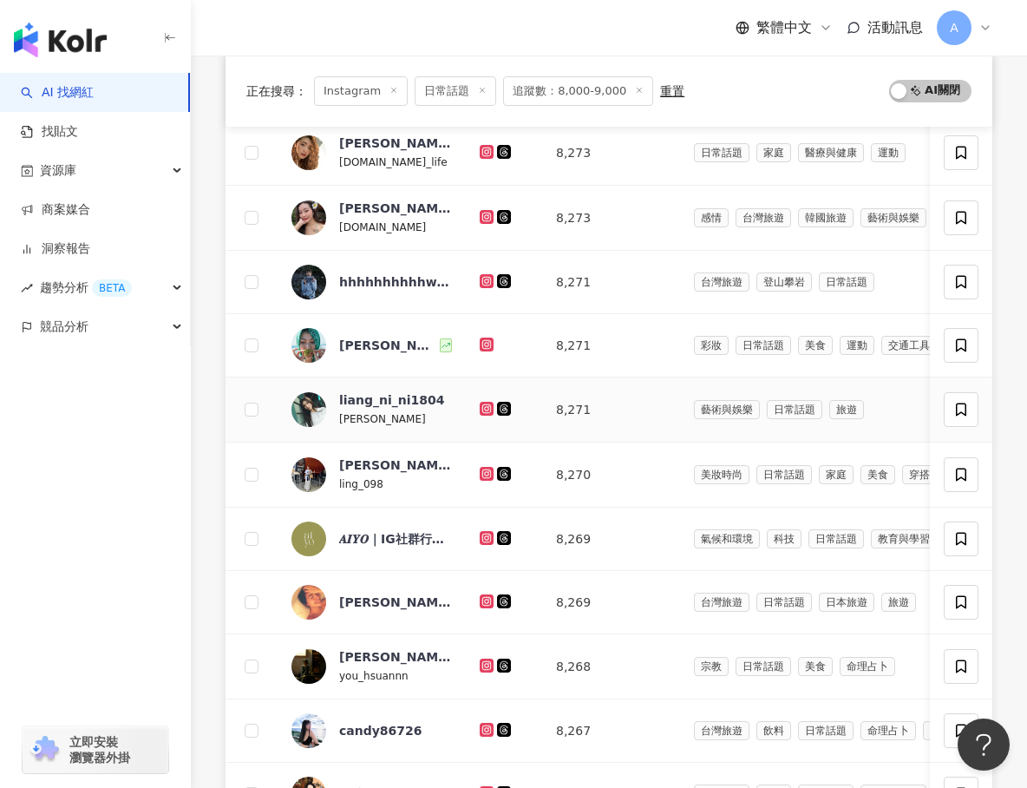
click at [486, 412] on icon at bounding box center [487, 408] width 11 height 10
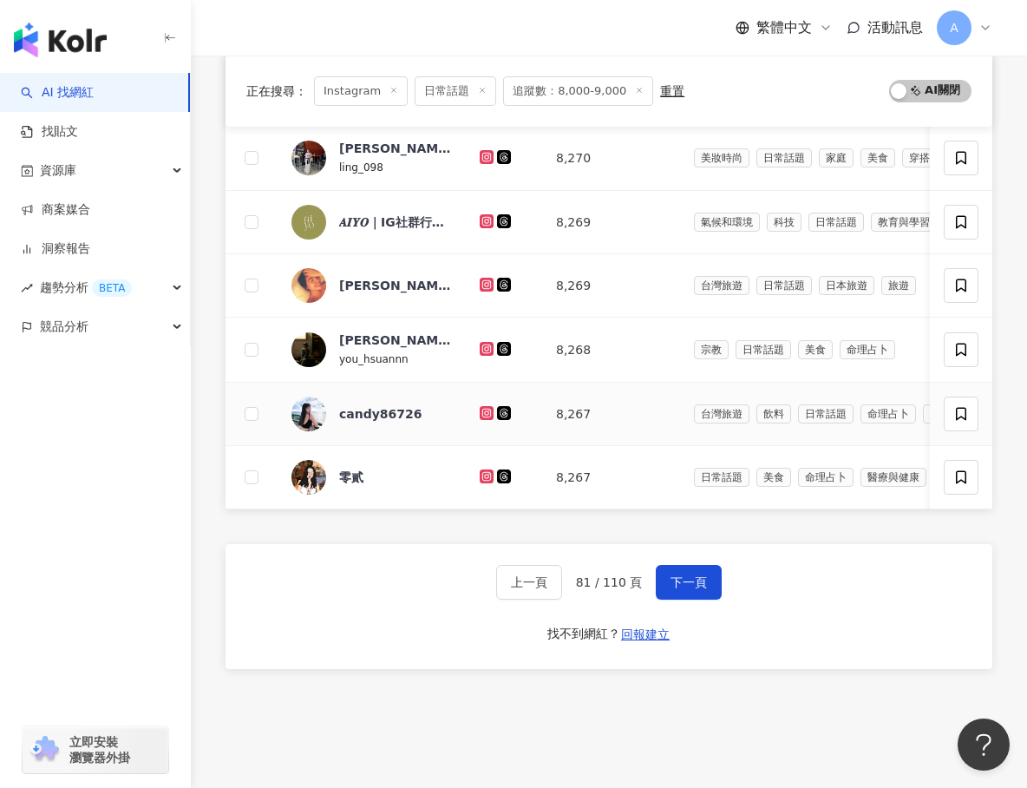
scroll to position [658, 0]
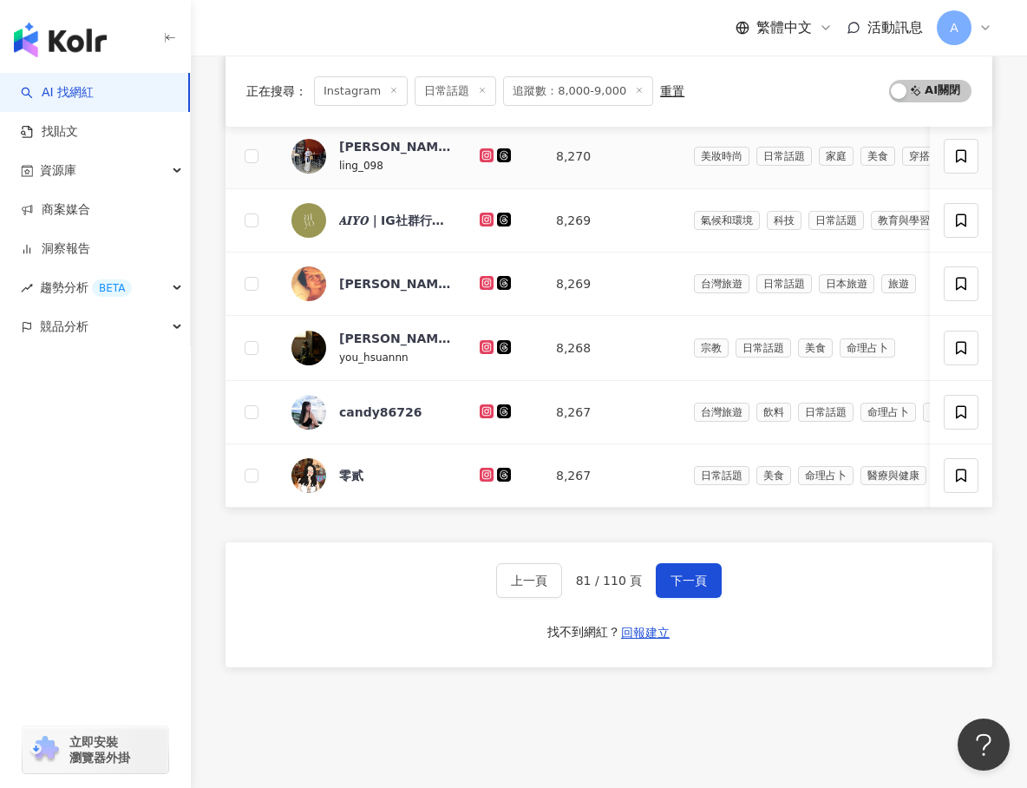
click at [485, 154] on icon at bounding box center [487, 155] width 11 height 10
click at [486, 220] on icon at bounding box center [486, 219] width 3 height 3
click at [486, 290] on div at bounding box center [504, 283] width 49 height 19
click at [486, 284] on icon at bounding box center [487, 283] width 11 height 10
click at [490, 346] on icon at bounding box center [487, 347] width 11 height 10
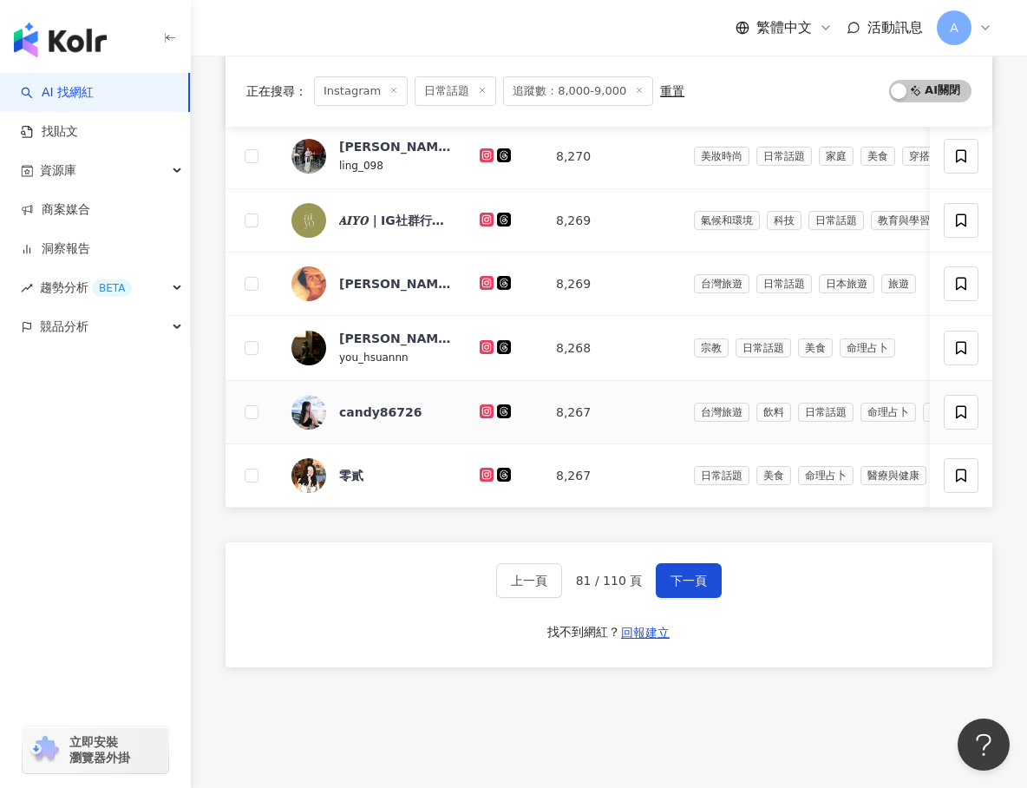
click at [481, 406] on icon at bounding box center [487, 411] width 14 height 14
click at [482, 475] on icon at bounding box center [487, 475] width 14 height 14
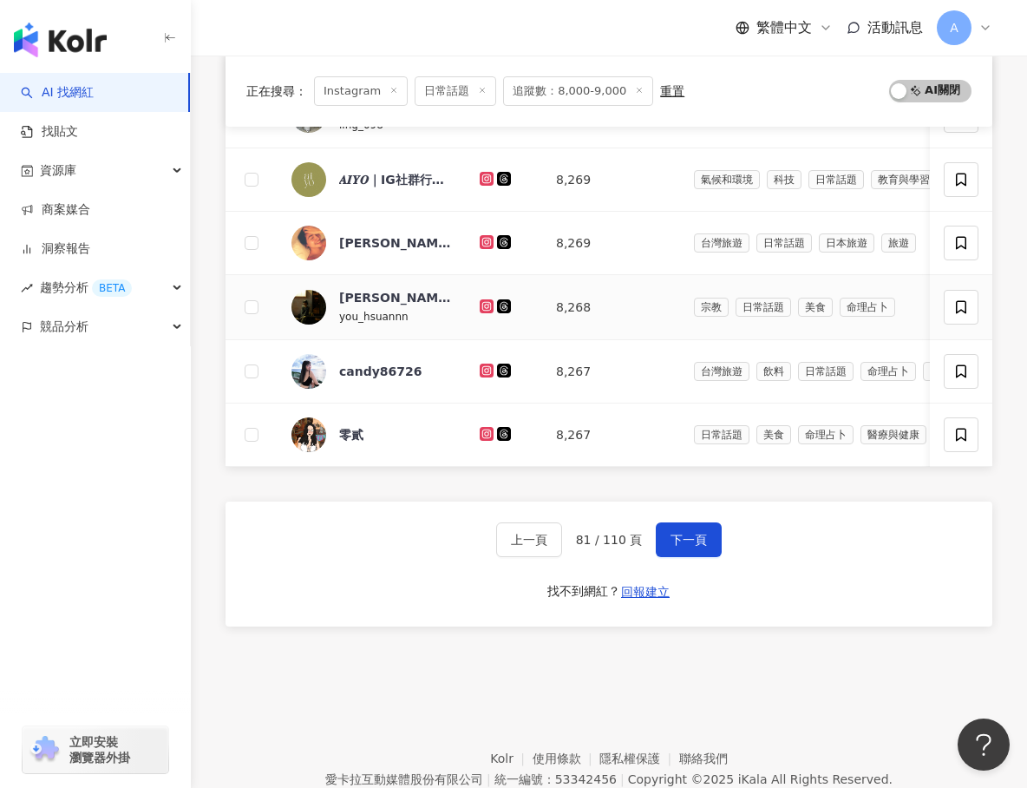
scroll to position [706, 0]
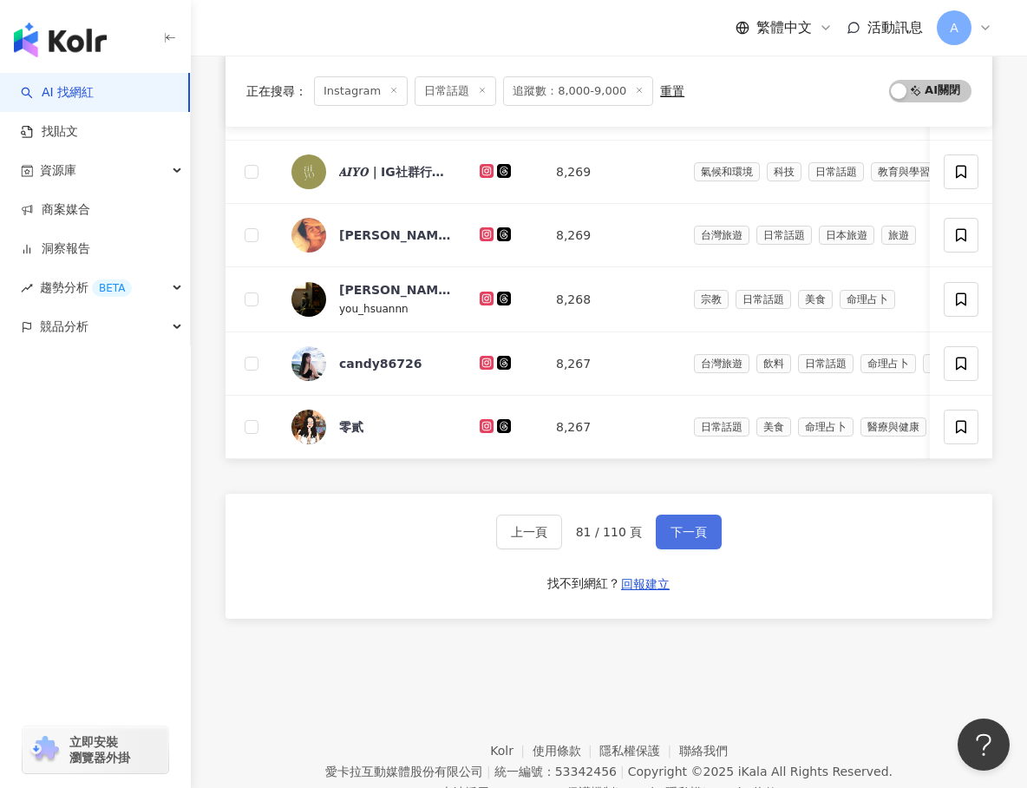
click at [656, 538] on button "下一頁" at bounding box center [689, 532] width 66 height 35
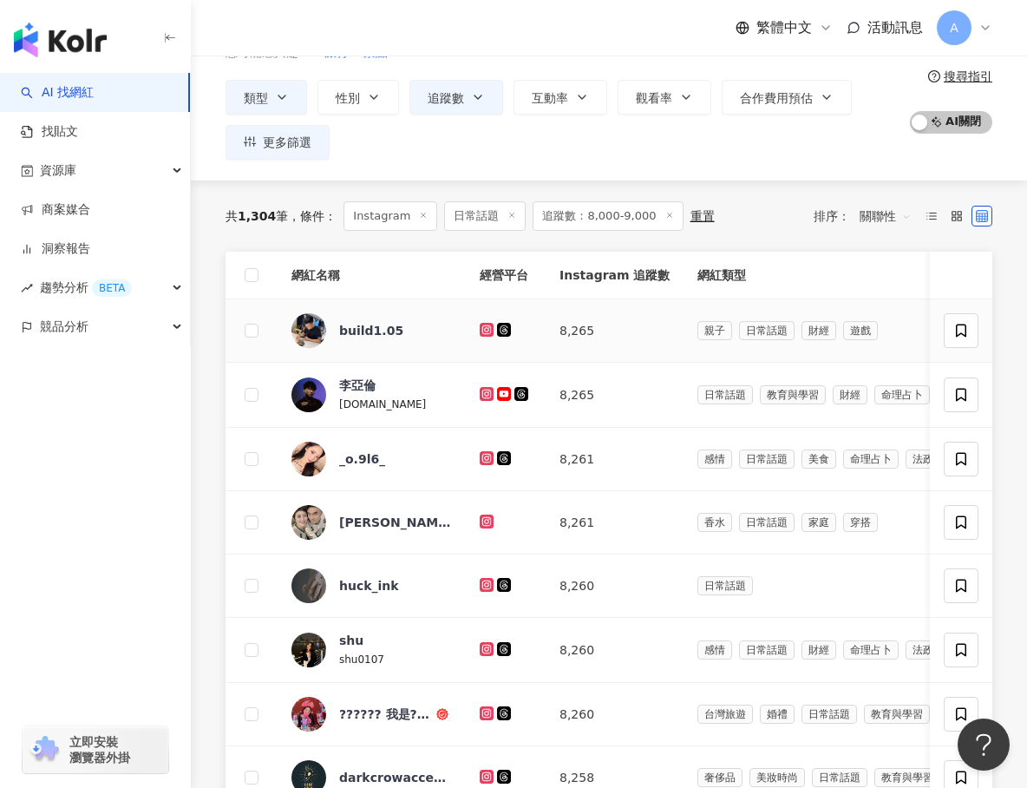
scroll to position [93, 0]
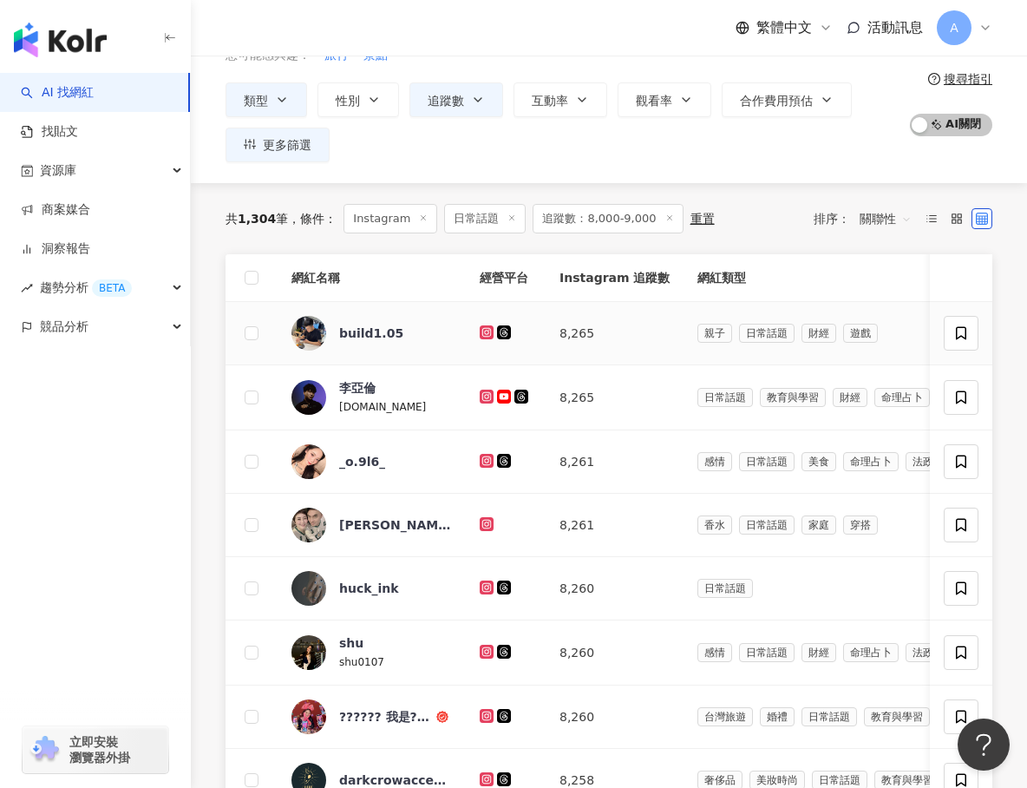
click at [488, 327] on icon at bounding box center [487, 332] width 14 height 14
click at [488, 390] on icon at bounding box center [487, 397] width 14 height 14
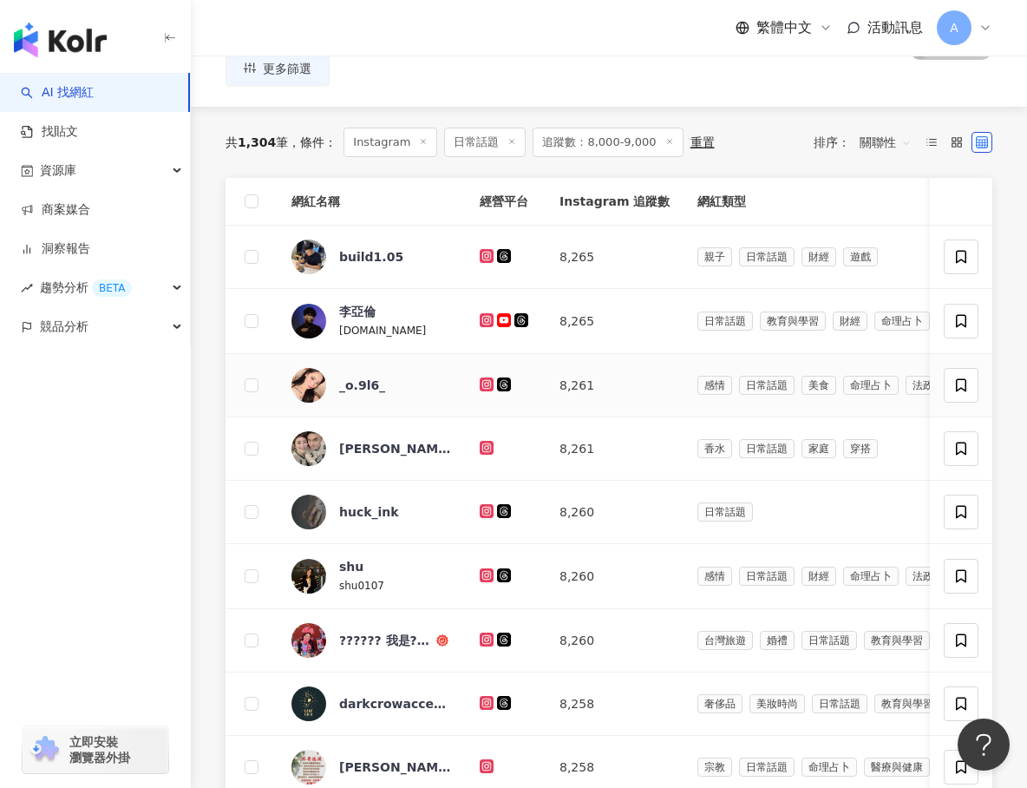
click at [487, 384] on icon at bounding box center [486, 384] width 3 height 3
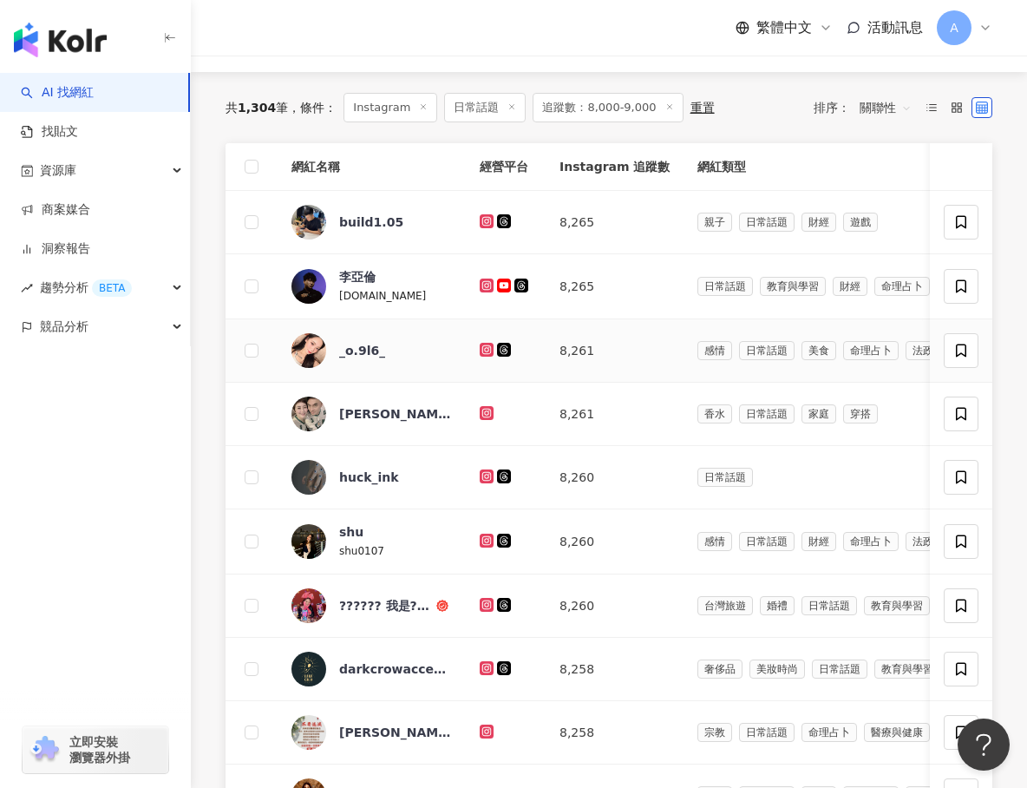
scroll to position [202, 0]
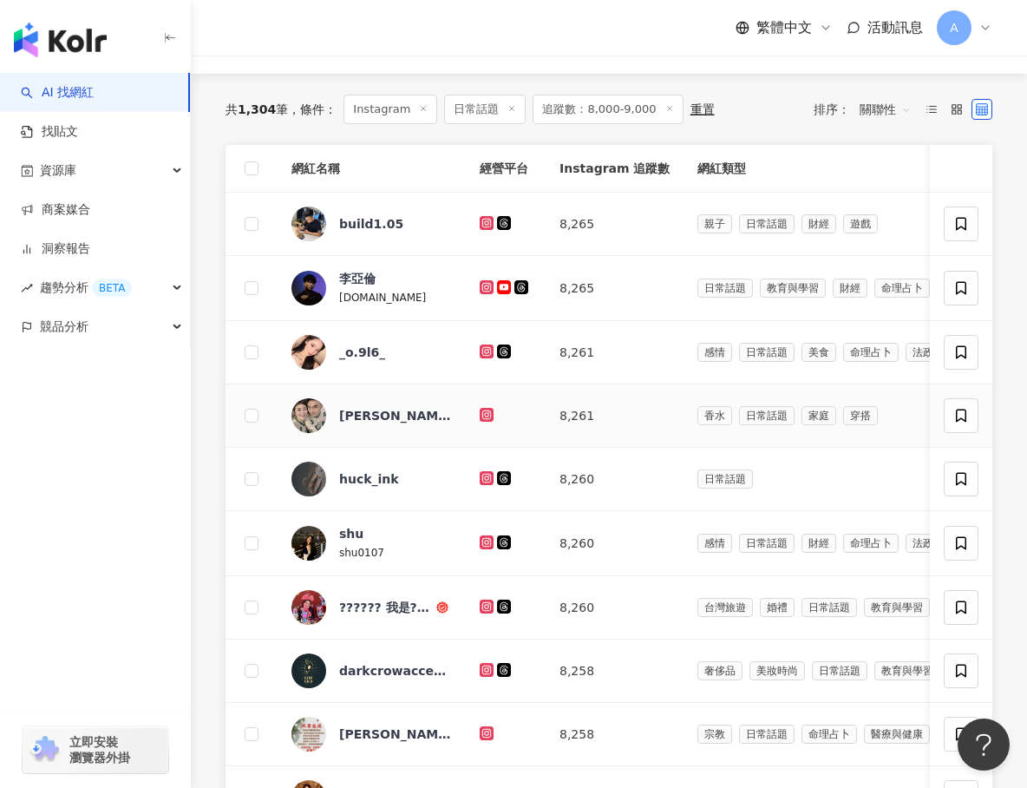
click at [487, 406] on div at bounding box center [506, 415] width 52 height 19
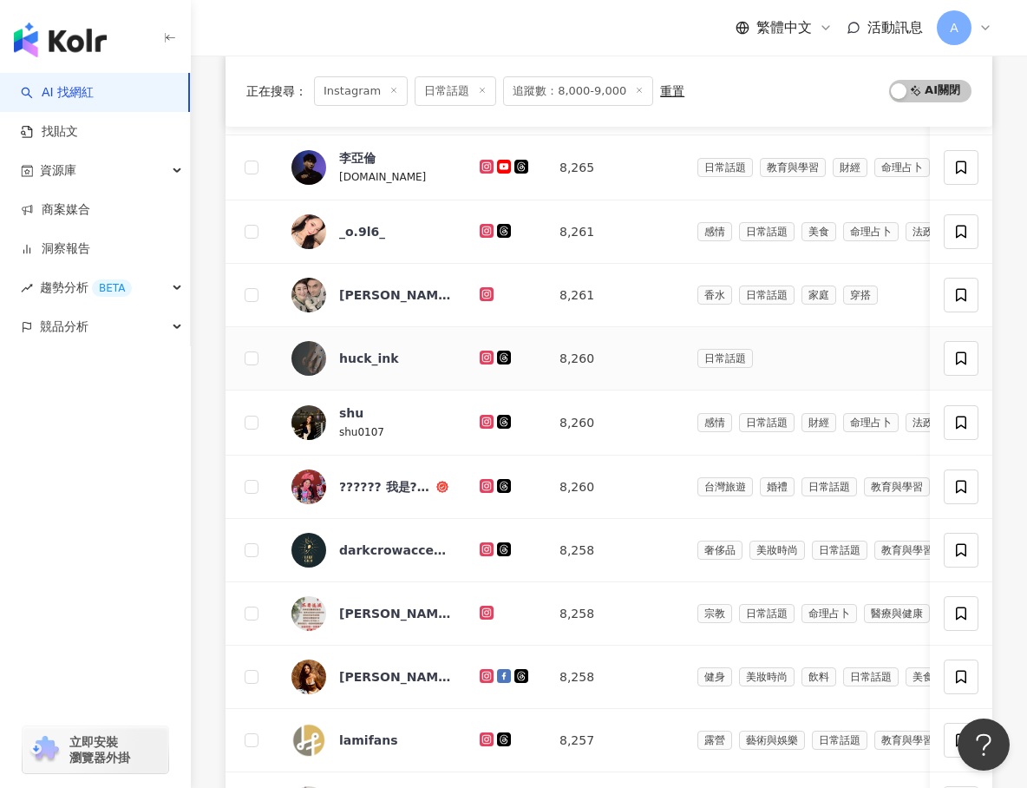
scroll to position [367, 0]
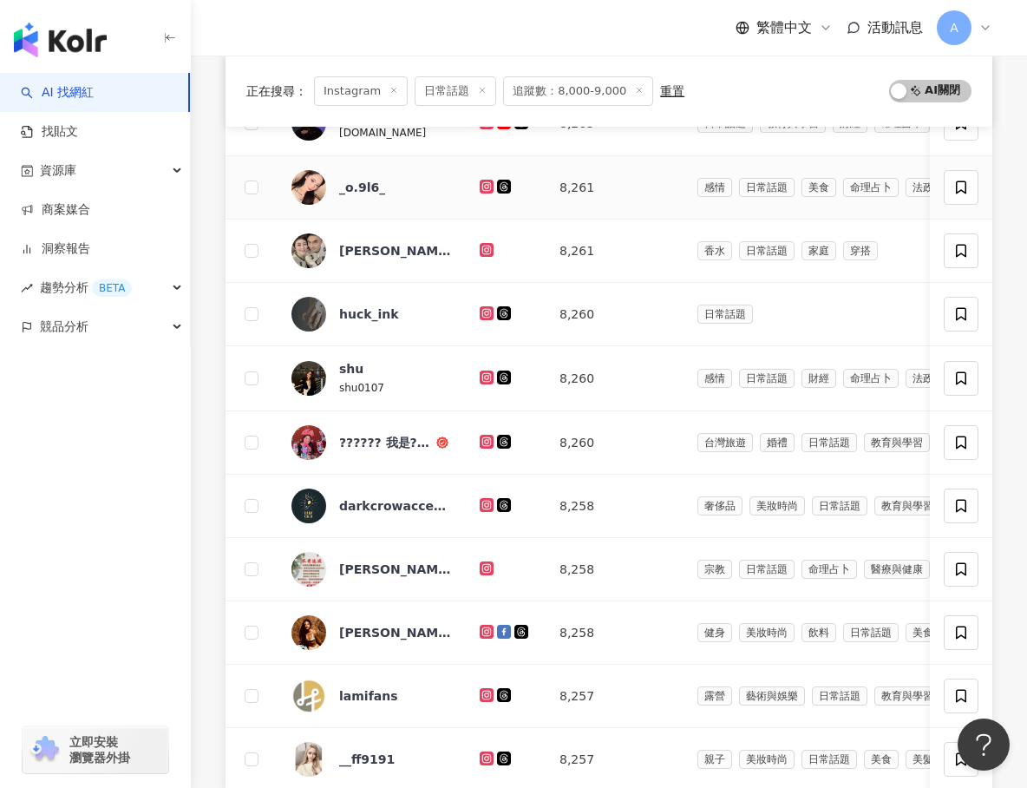
click at [491, 180] on icon at bounding box center [487, 187] width 14 height 14
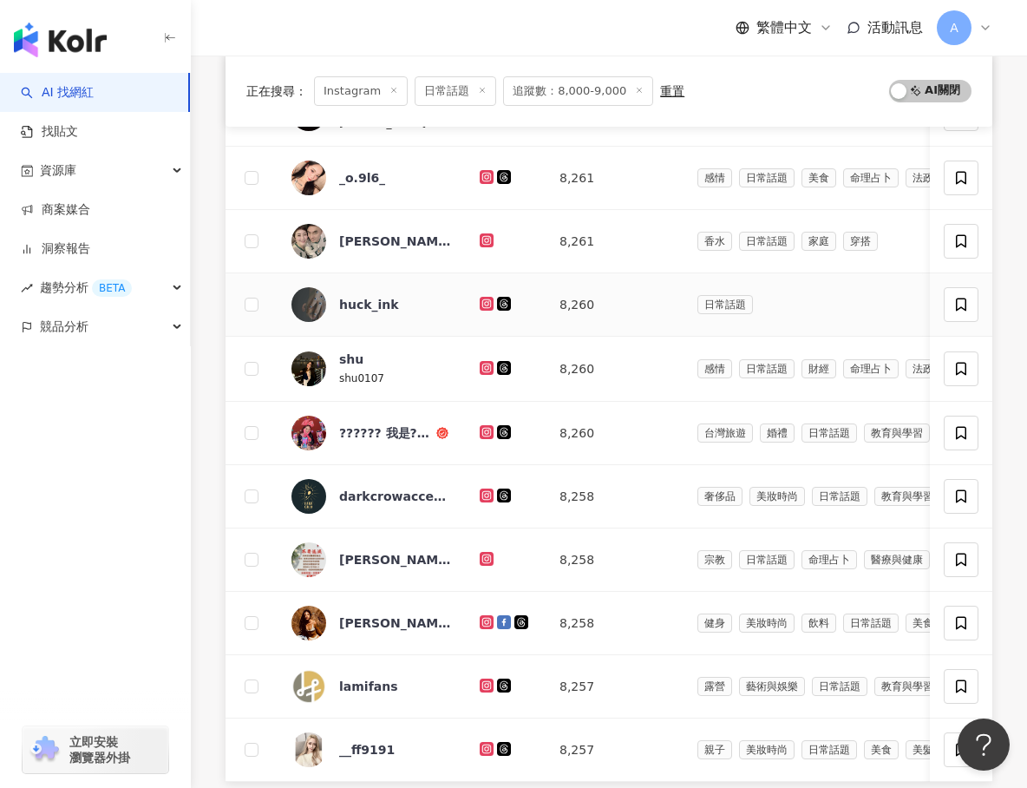
scroll to position [379, 0]
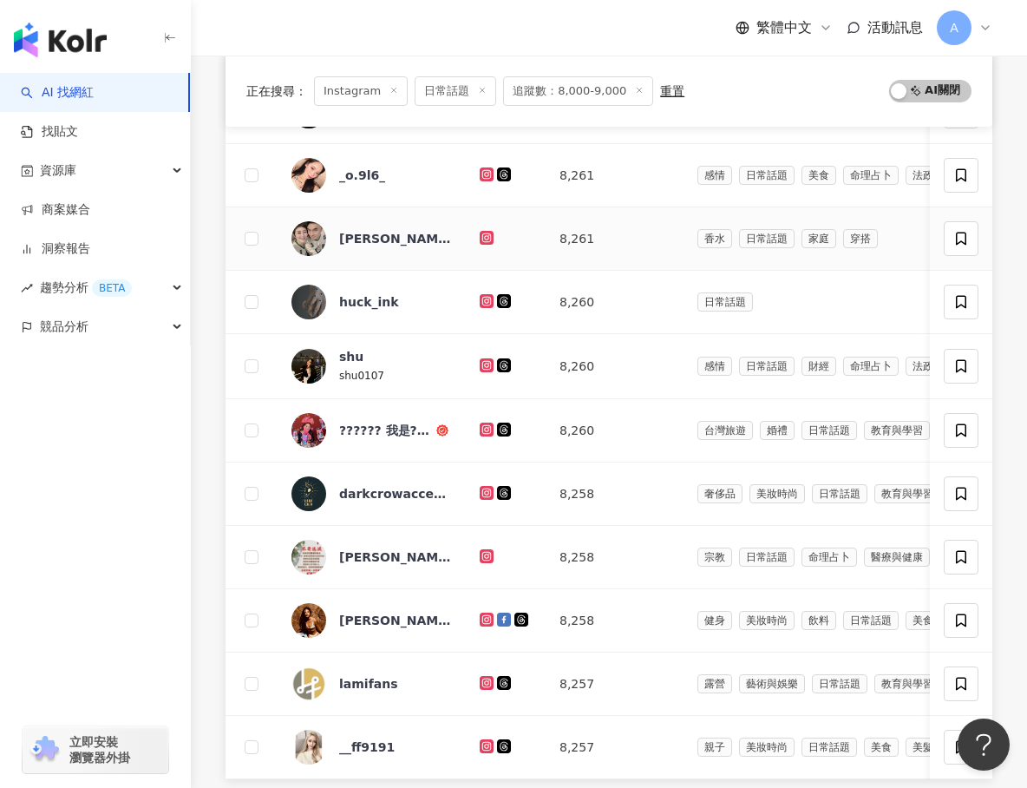
click at [486, 239] on icon at bounding box center [486, 236] width 7 height 7
click at [490, 296] on icon at bounding box center [487, 301] width 14 height 14
click at [490, 366] on icon at bounding box center [487, 365] width 11 height 10
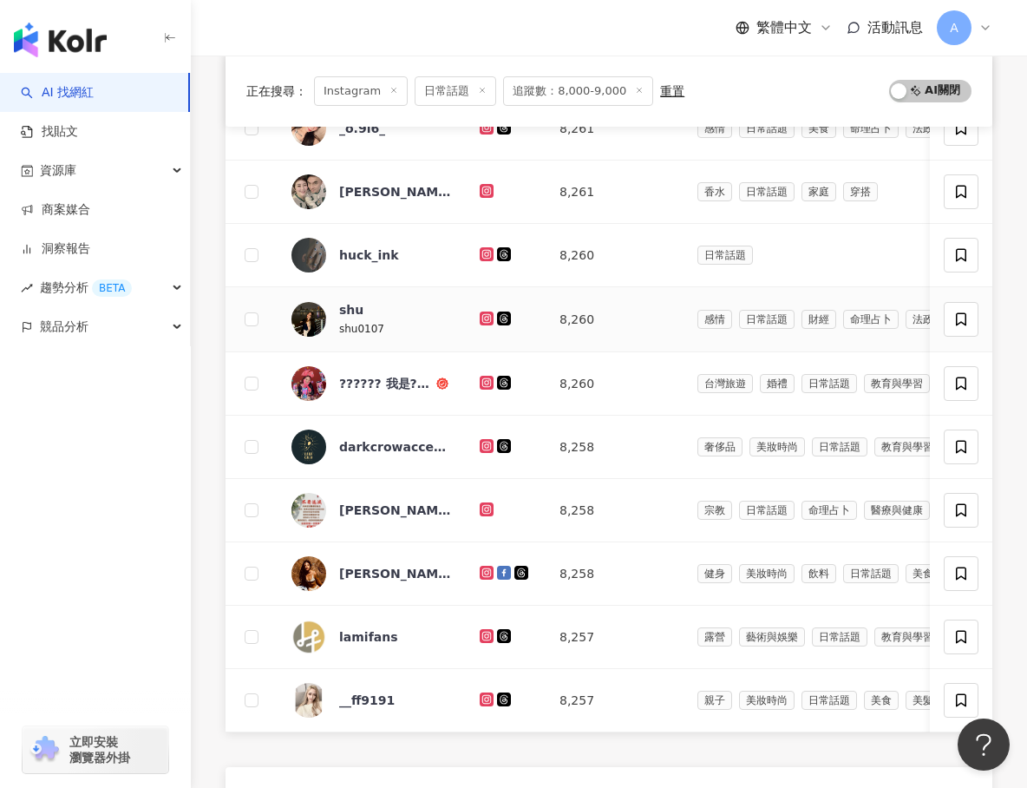
scroll to position [436, 0]
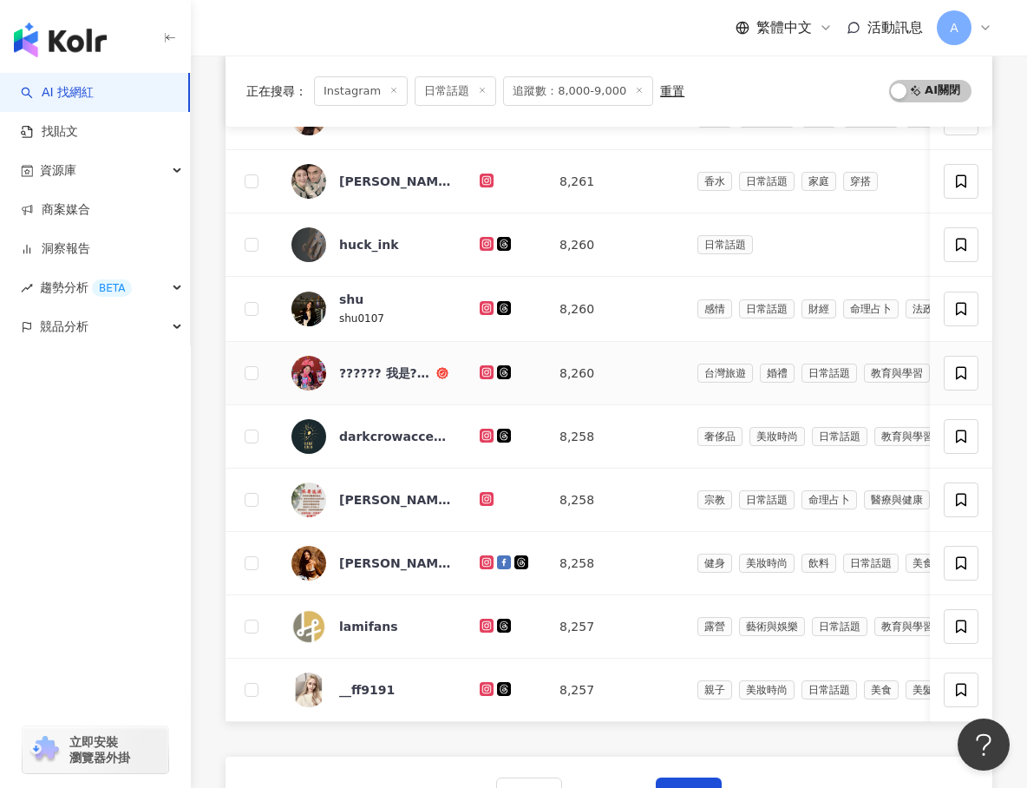
click at [489, 365] on icon at bounding box center [487, 372] width 14 height 14
click at [483, 563] on icon at bounding box center [486, 561] width 7 height 7
click at [488, 685] on icon at bounding box center [486, 688] width 7 height 7
